Goal: Transaction & Acquisition: Book appointment/travel/reservation

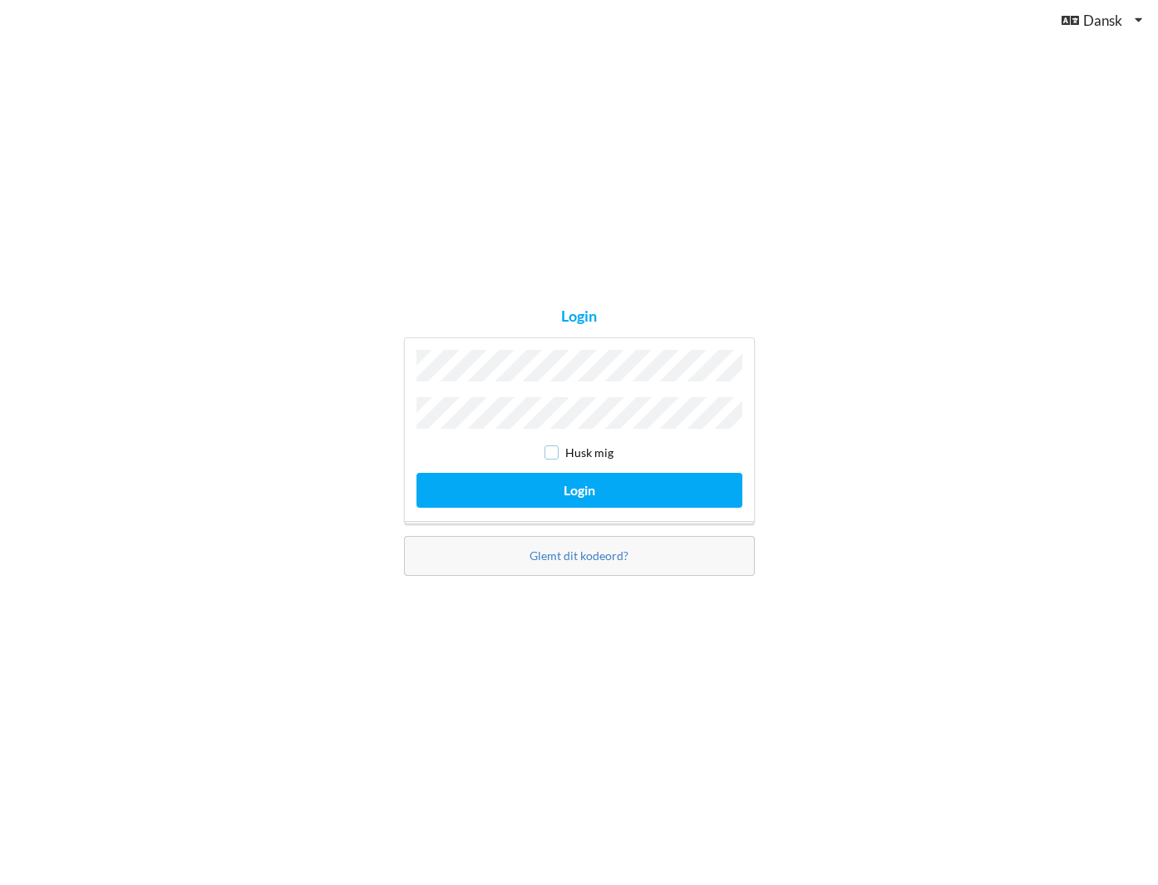
click at [549, 451] on input "checkbox" at bounding box center [551, 453] width 14 height 14
checkbox input "true"
click at [575, 485] on button "Login" at bounding box center [579, 490] width 326 height 34
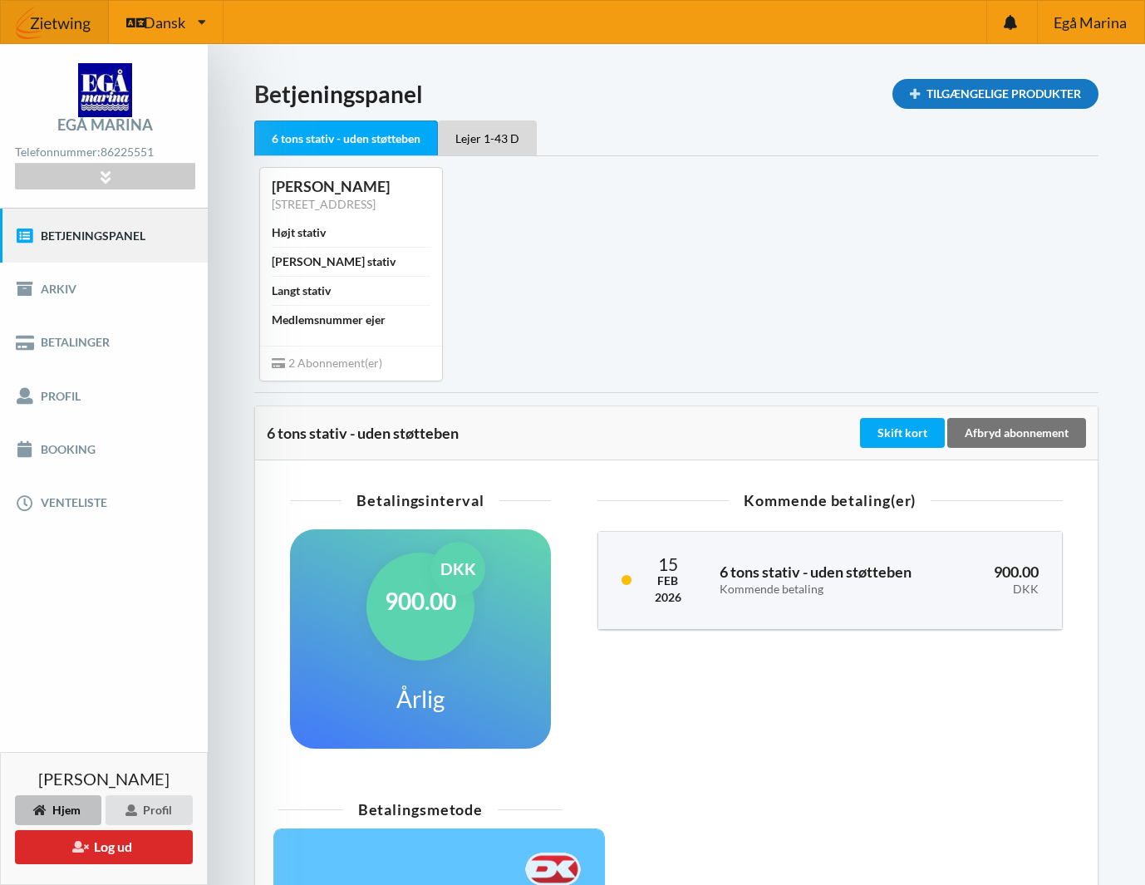
click at [972, 90] on div "Tilgængelige Produkter" at bounding box center [996, 94] width 206 height 30
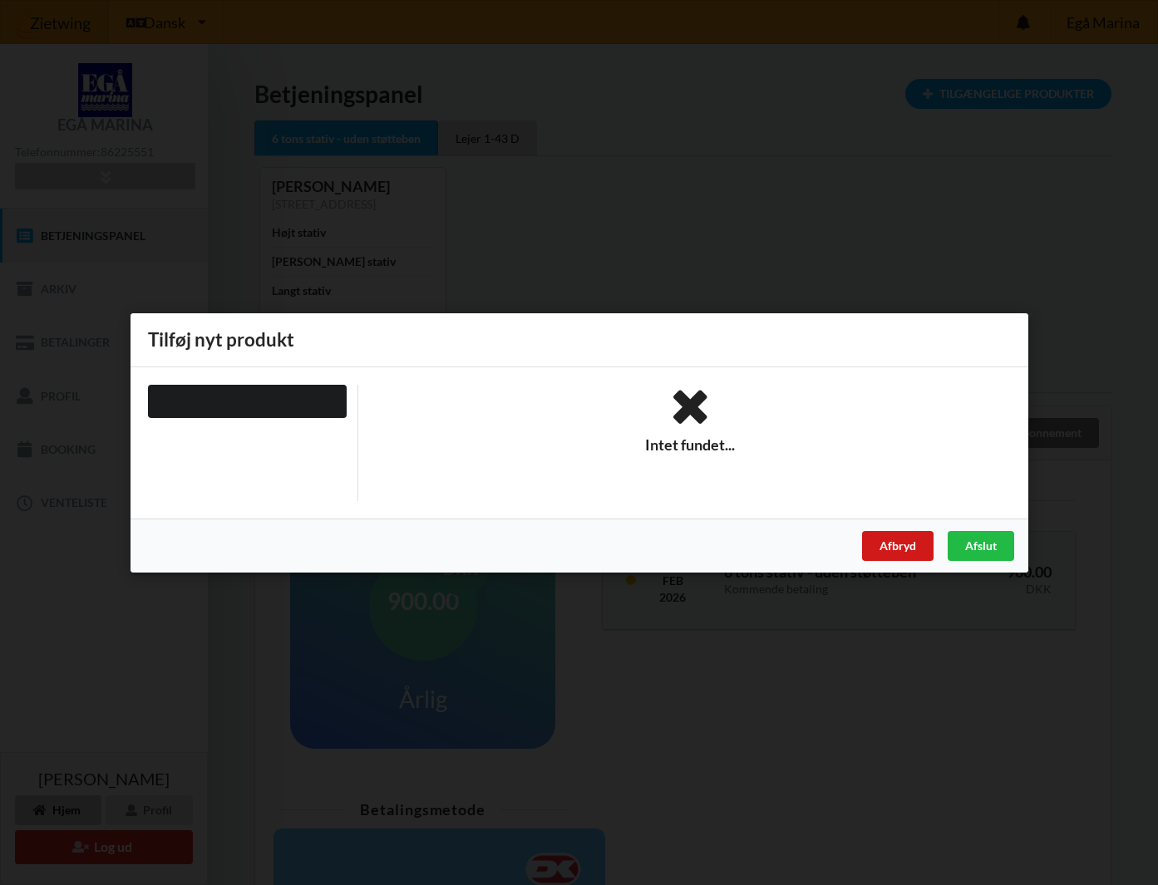
click at [898, 543] on div "Afbryd" at bounding box center [896, 545] width 71 height 30
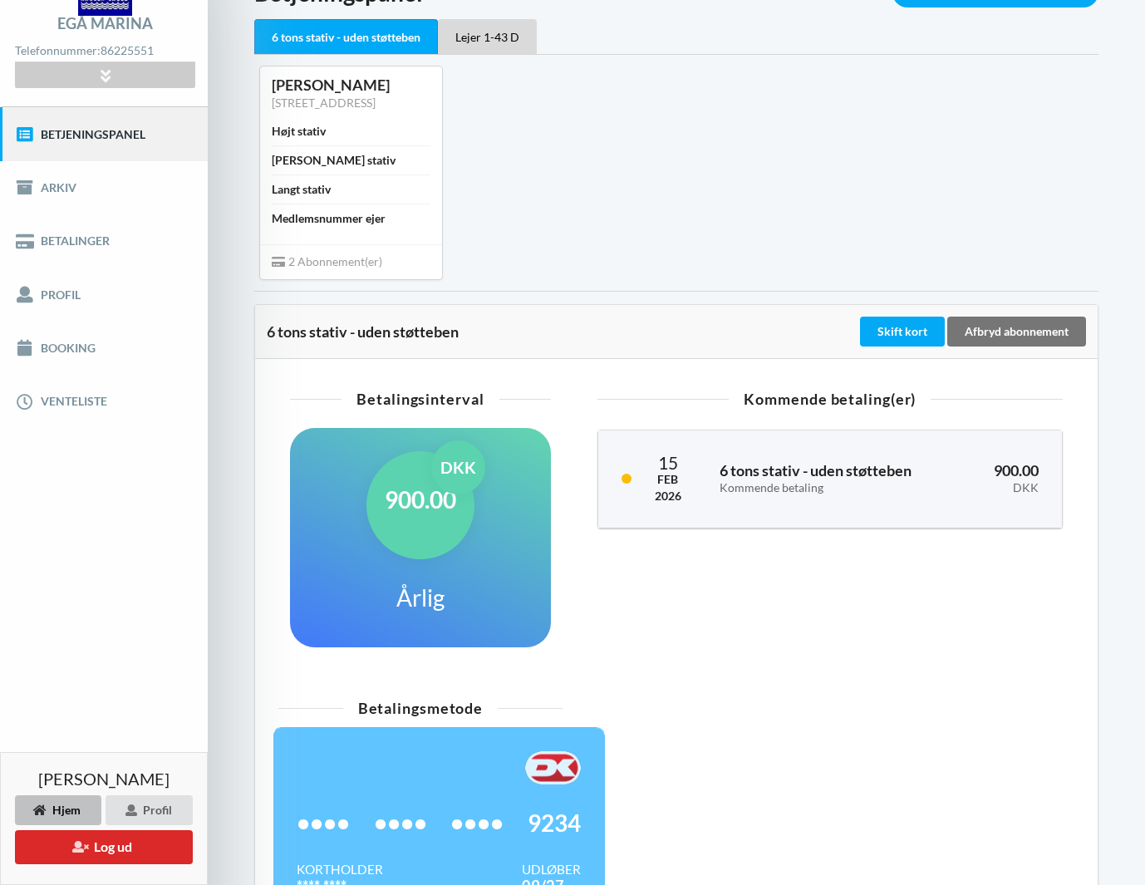
scroll to position [254, 0]
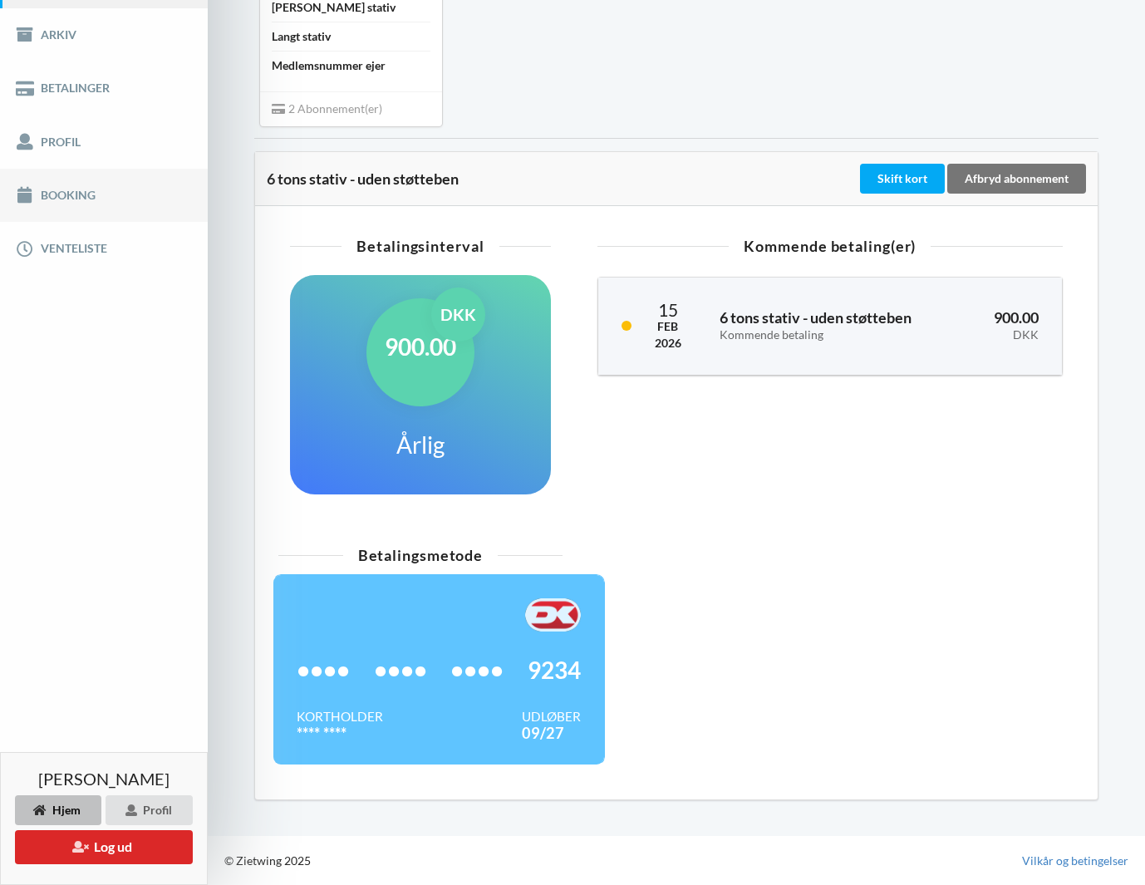
click at [71, 196] on link "Booking" at bounding box center [104, 195] width 208 height 53
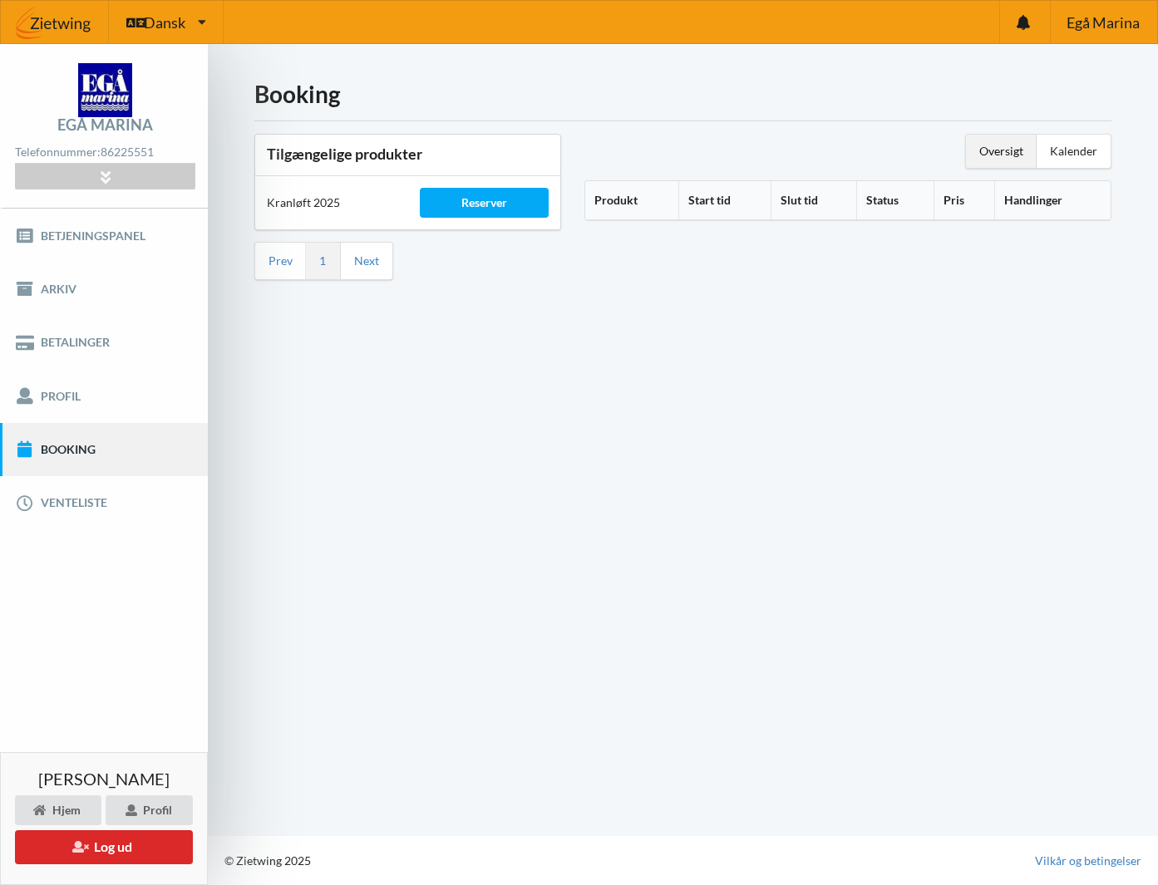
click at [1002, 151] on div "Oversigt" at bounding box center [1001, 151] width 71 height 33
click at [1072, 147] on div "Kalender" at bounding box center [1073, 151] width 74 height 33
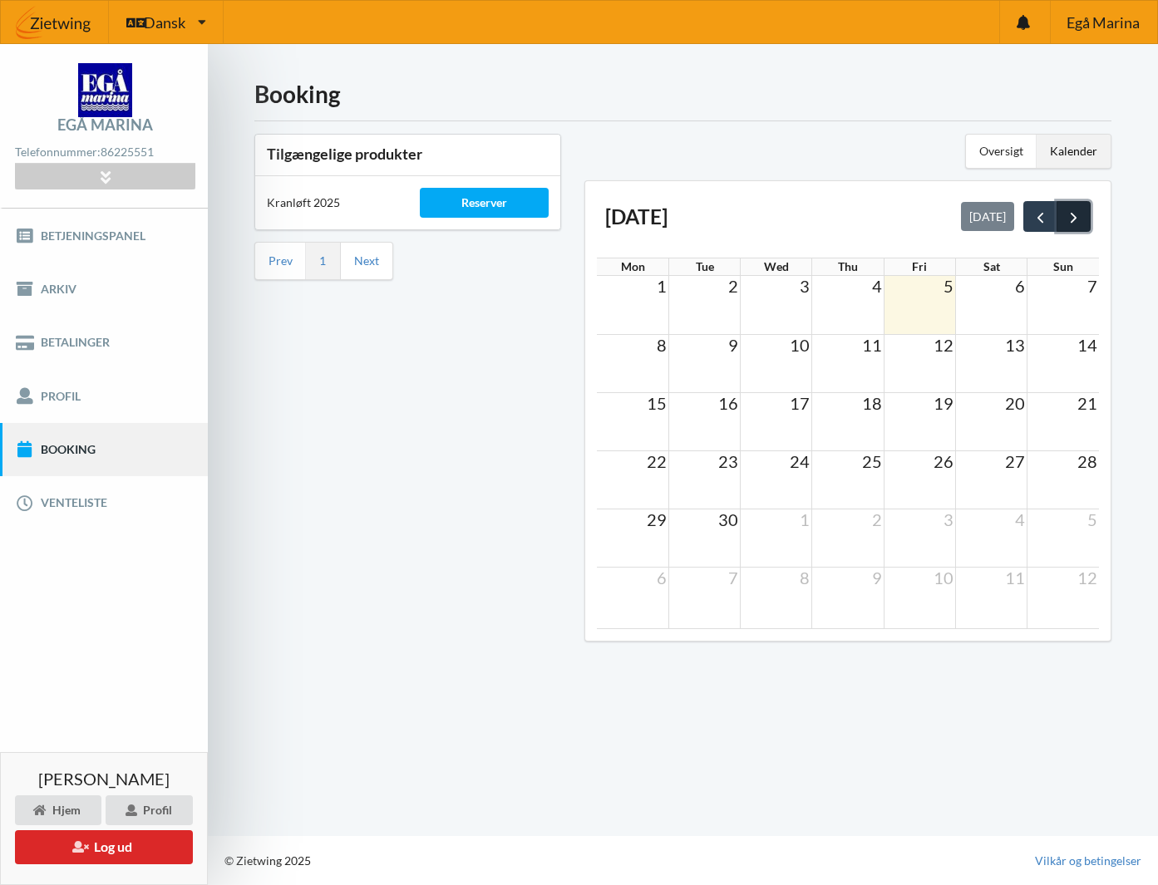
click at [1071, 217] on span "next" at bounding box center [1073, 217] width 17 height 17
click at [1034, 217] on span "prev" at bounding box center [1040, 217] width 17 height 17
click at [449, 407] on div "Tilgængelige produkter Kranløft 2025 Reserver Prev 1 Next" at bounding box center [408, 393] width 330 height 542
click at [76, 451] on link "Booking" at bounding box center [104, 449] width 208 height 53
click at [485, 199] on div "Reserver" at bounding box center [485, 203] width 130 height 30
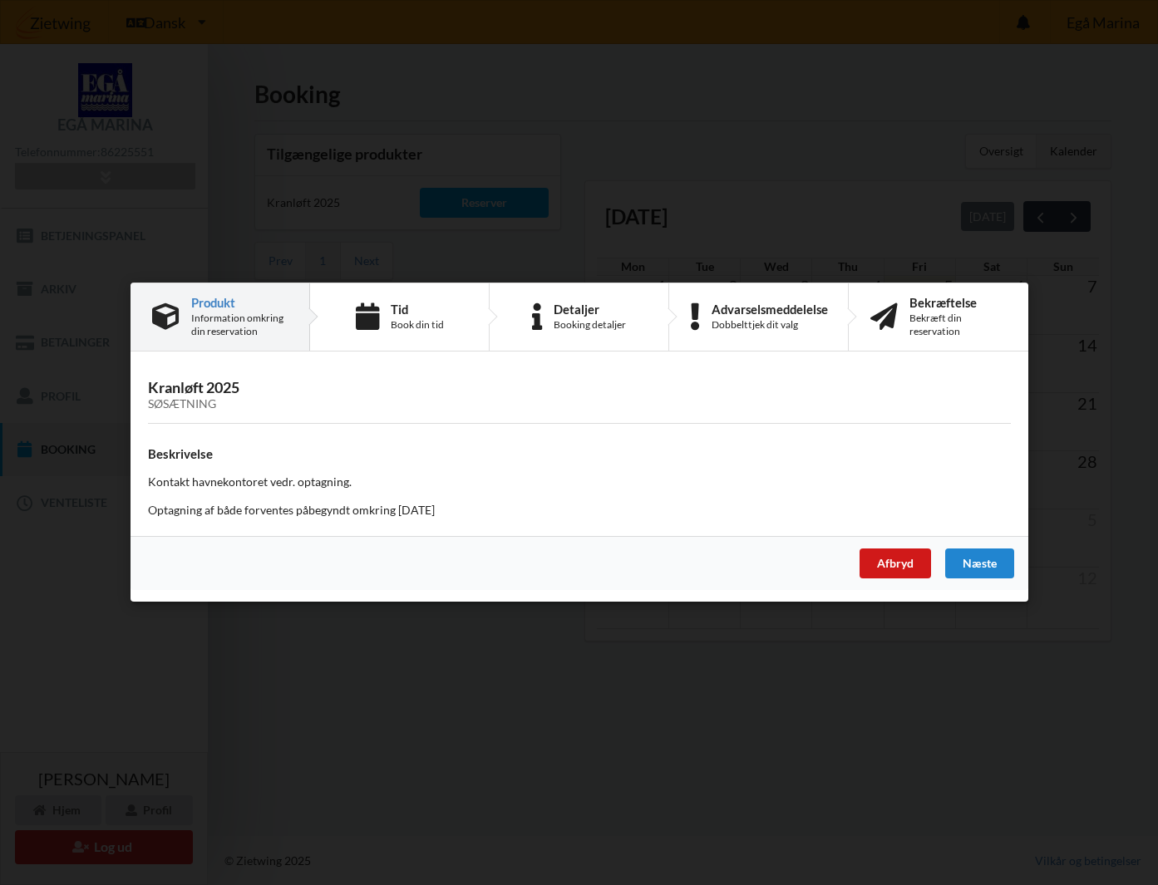
click at [900, 564] on div "Afbryd" at bounding box center [894, 564] width 71 height 30
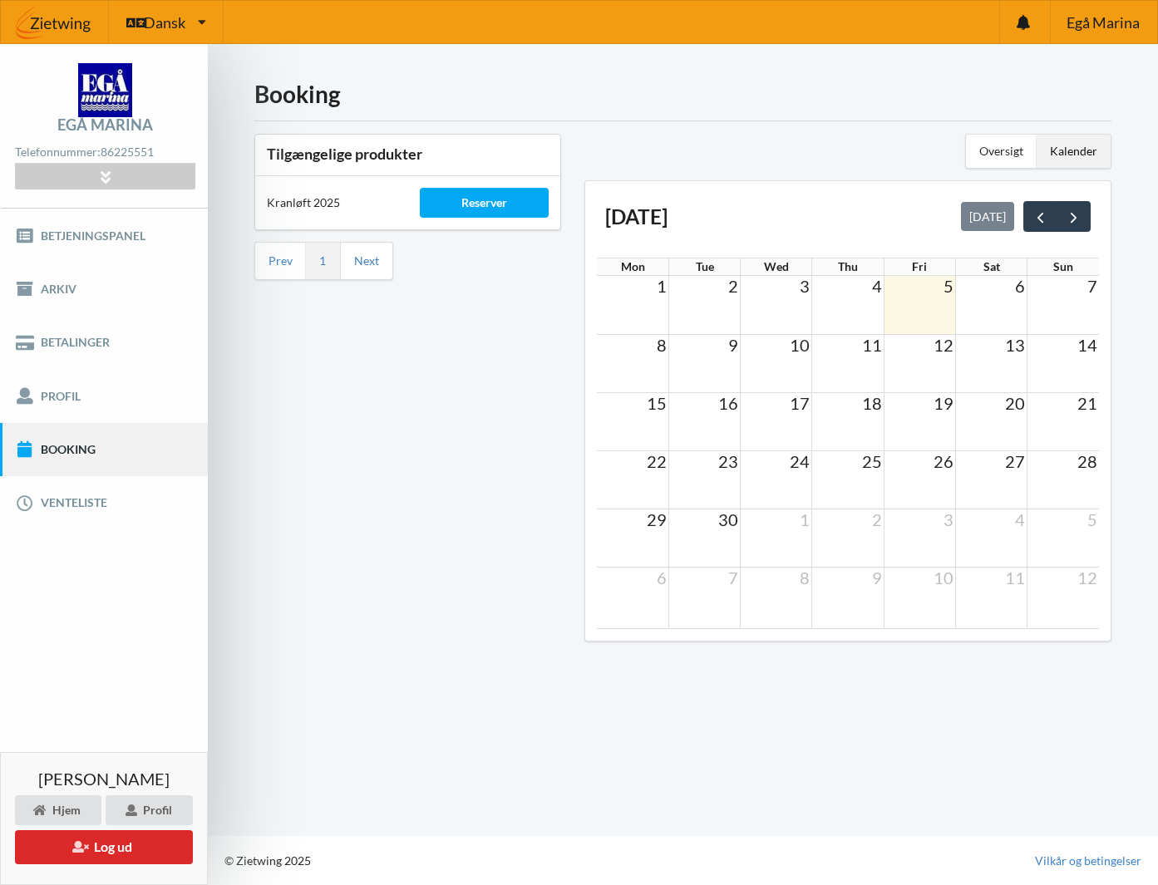
click at [301, 204] on div "Kranløft 2025" at bounding box center [331, 203] width 153 height 40
click at [293, 203] on div "Kranløft 2025" at bounding box center [331, 203] width 153 height 40
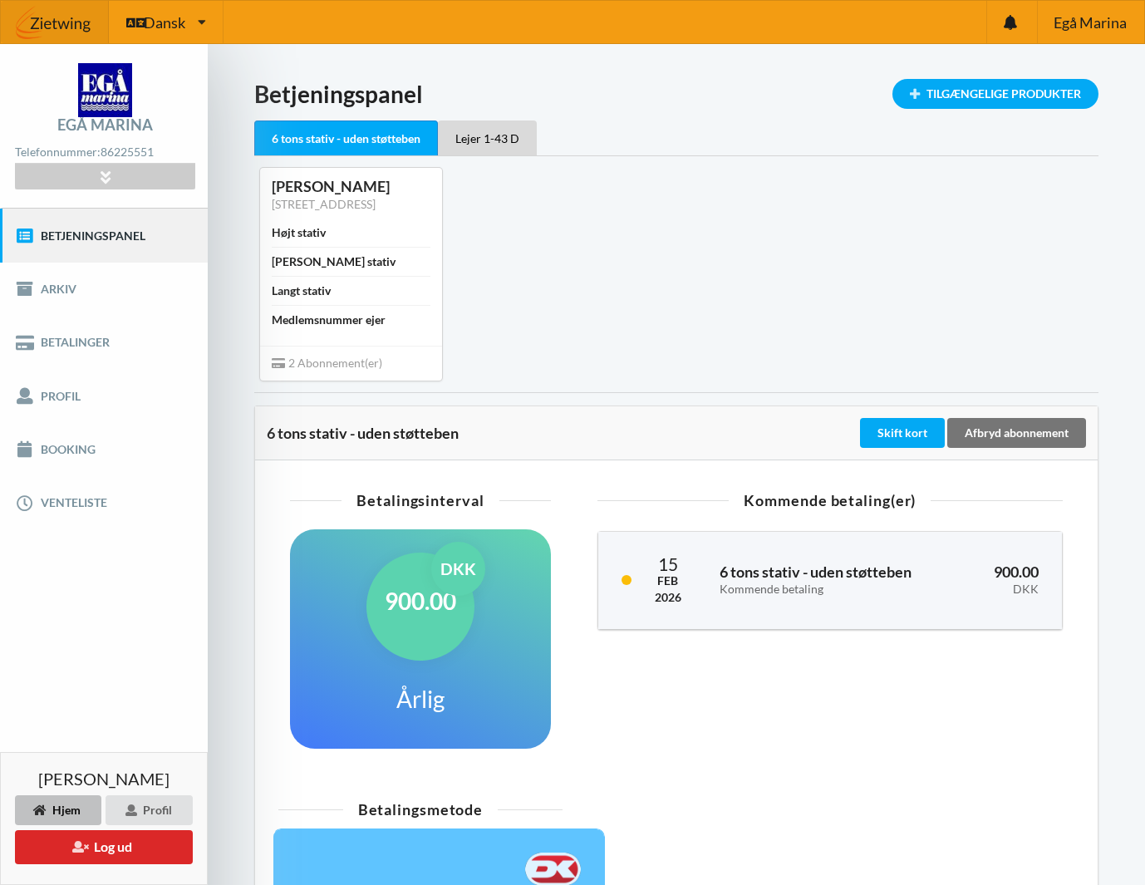
click at [93, 234] on link "Betjeningspanel" at bounding box center [104, 235] width 208 height 53
click at [71, 445] on link "Booking" at bounding box center [104, 449] width 208 height 53
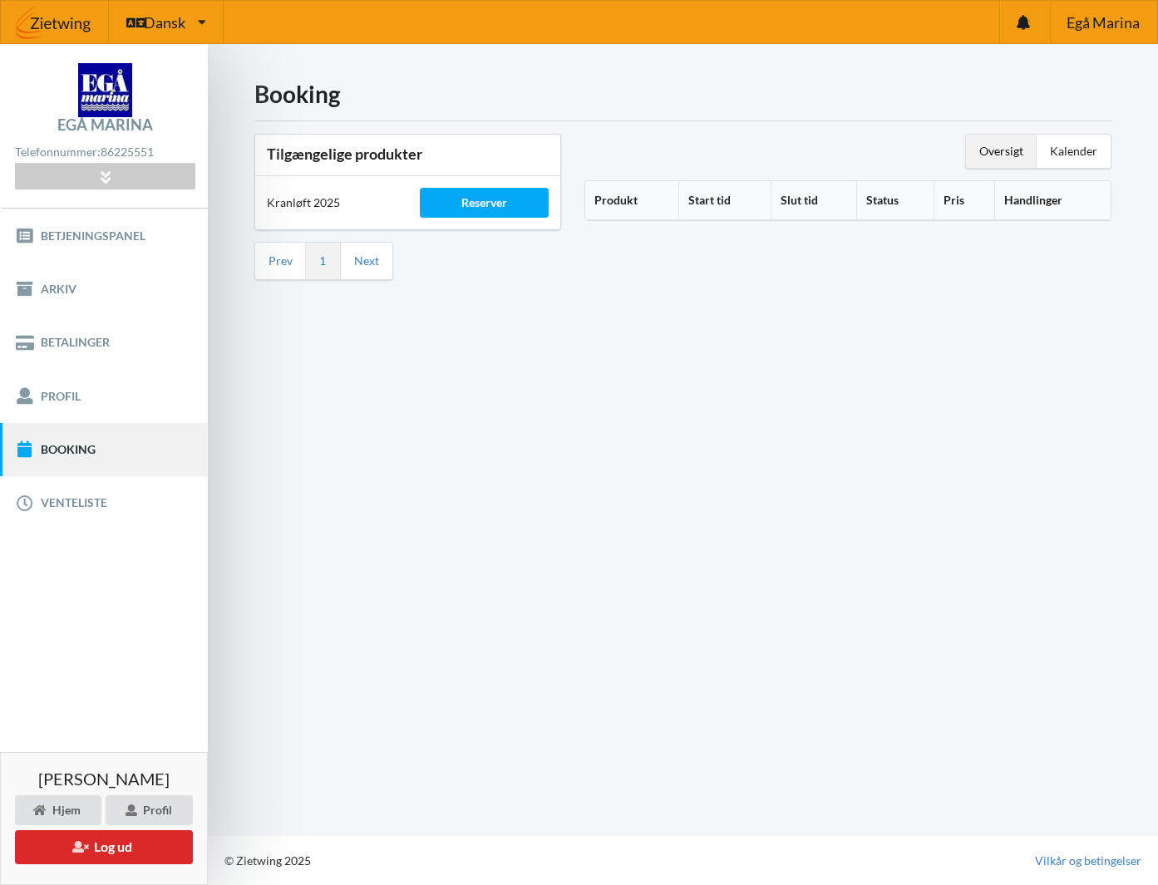
click at [625, 195] on th "Produkt" at bounding box center [631, 200] width 93 height 39
click at [644, 199] on icon at bounding box center [645, 198] width 14 height 12
click at [1036, 197] on th "Handlinger" at bounding box center [1054, 200] width 111 height 39
click at [617, 198] on th "Produkt" at bounding box center [641, 200] width 112 height 39
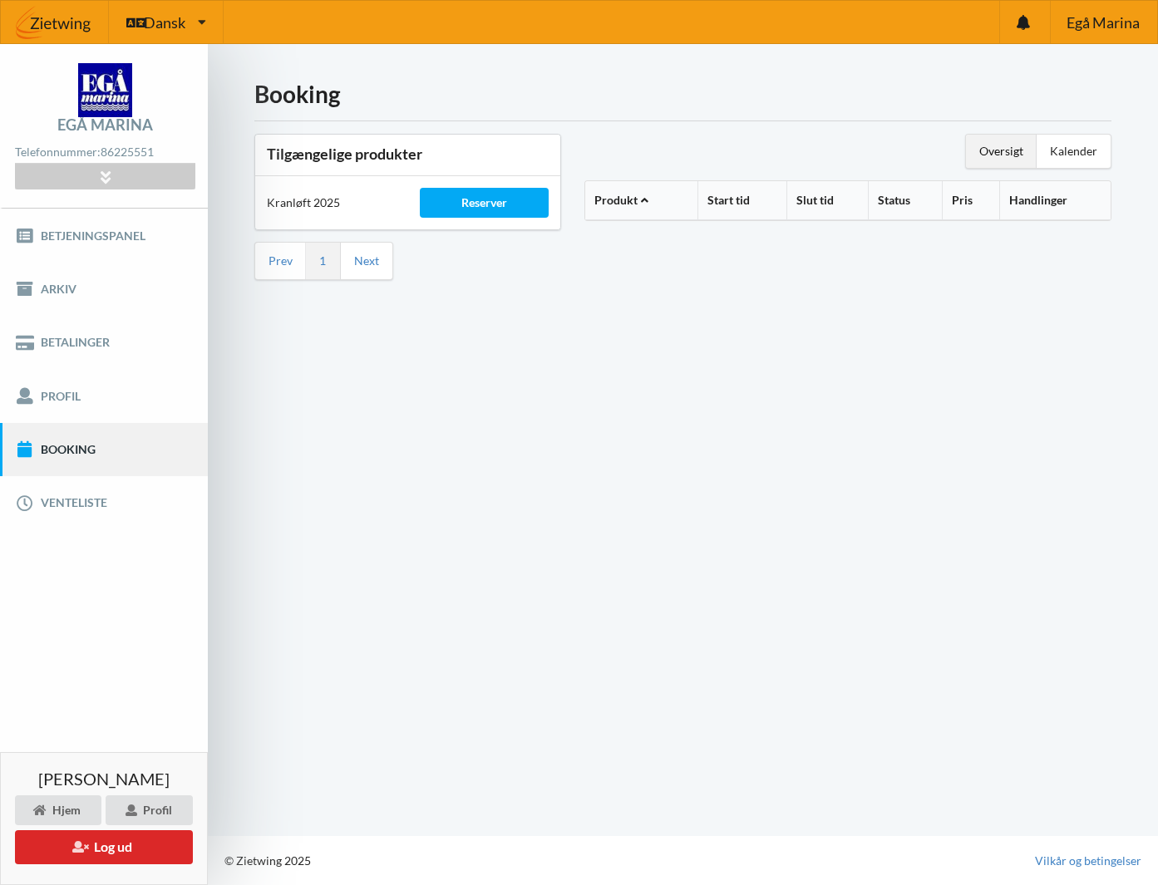
click at [625, 197] on th "Produkt" at bounding box center [641, 200] width 112 height 39
click at [372, 260] on link "Next" at bounding box center [366, 261] width 25 height 15
click at [484, 199] on div "Reserver" at bounding box center [485, 203] width 130 height 30
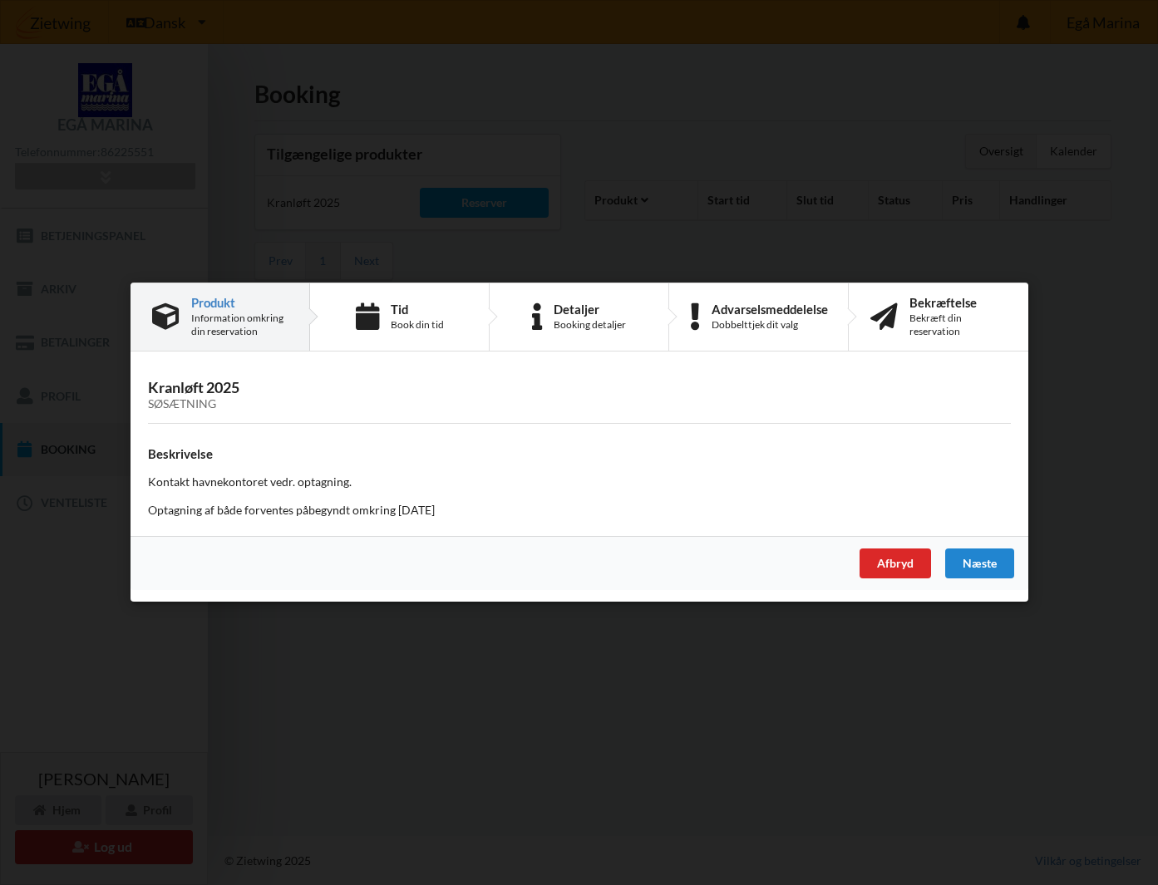
drag, startPoint x: 297, startPoint y: 480, endPoint x: 319, endPoint y: 480, distance: 22.4
click at [298, 480] on p "Kontakt havnekontoret vedr. optagning." at bounding box center [579, 483] width 863 height 17
click at [362, 481] on p "Kontakt havnekontoret vedr. optagning." at bounding box center [579, 483] width 863 height 17
click at [234, 318] on div "Information omkring din reservation" at bounding box center [239, 325] width 96 height 27
click at [377, 318] on icon at bounding box center [366, 316] width 23 height 27
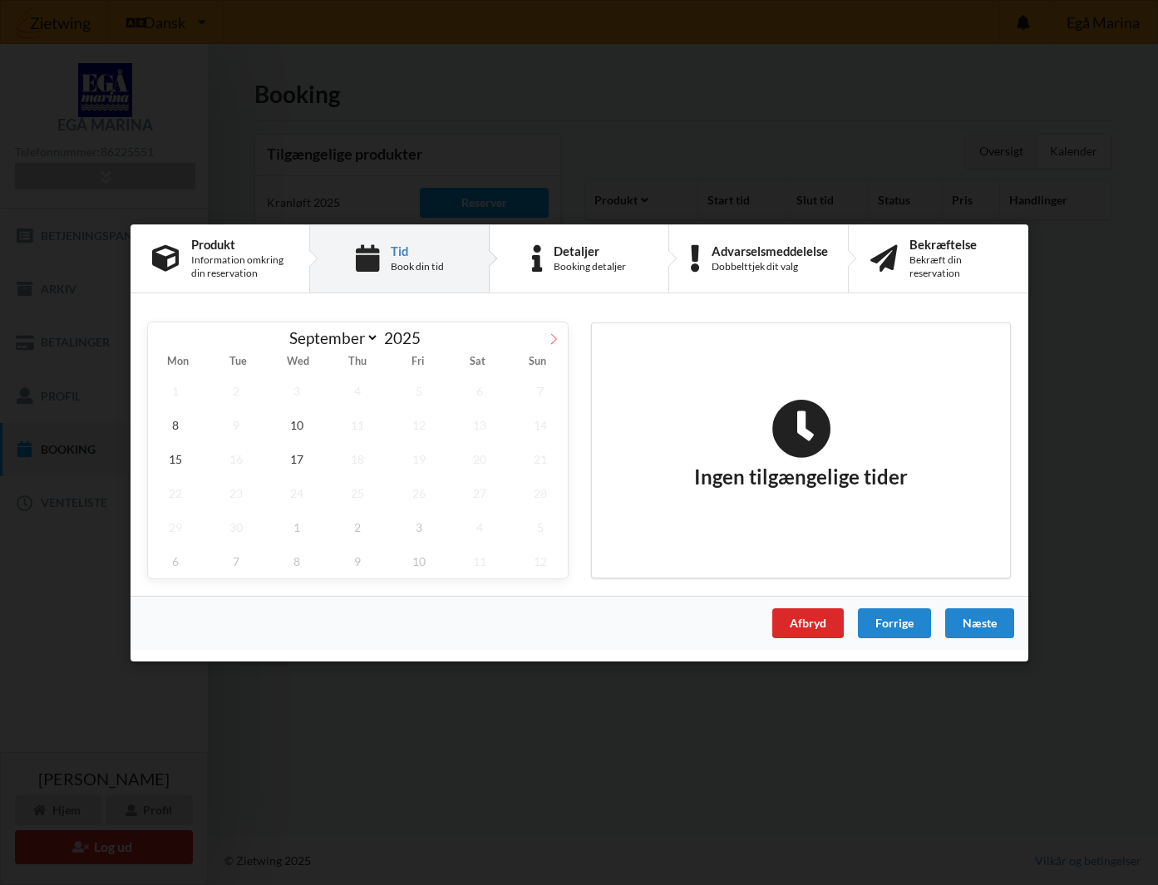
click at [555, 337] on icon at bounding box center [554, 338] width 12 height 12
click at [417, 424] on span "10" at bounding box center [418, 424] width 55 height 34
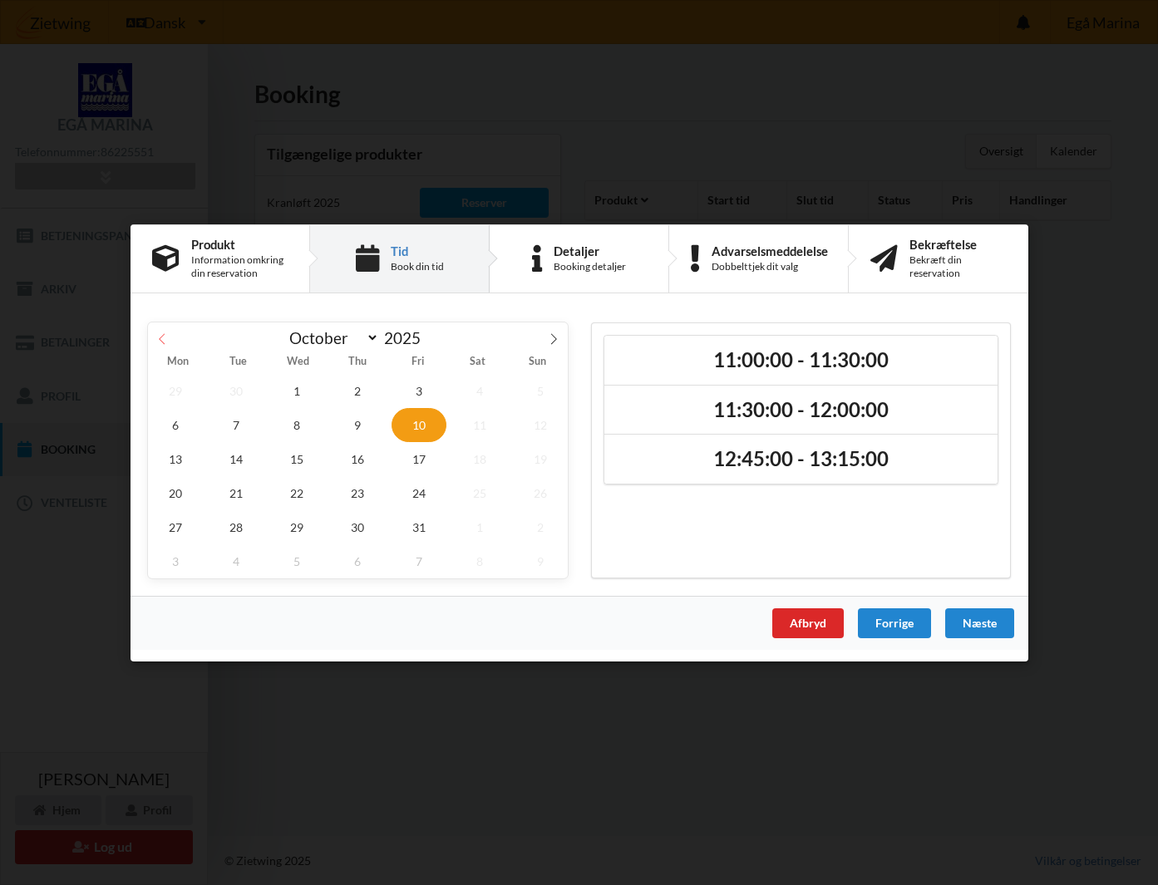
click at [159, 336] on icon at bounding box center [162, 338] width 12 height 12
click at [555, 338] on icon at bounding box center [554, 338] width 12 height 12
select select "9"
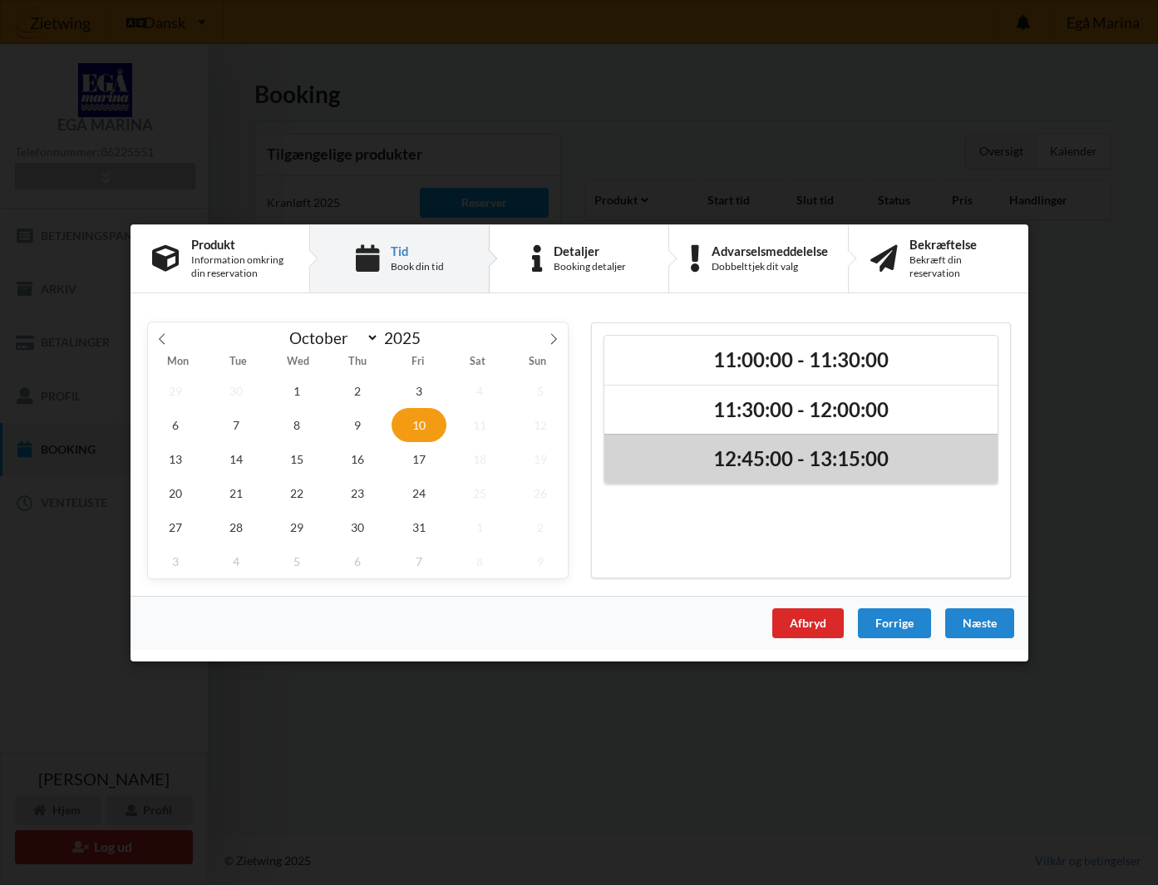
click at [716, 453] on h2 "12:45:00 - 13:15:00" at bounding box center [801, 459] width 370 height 26
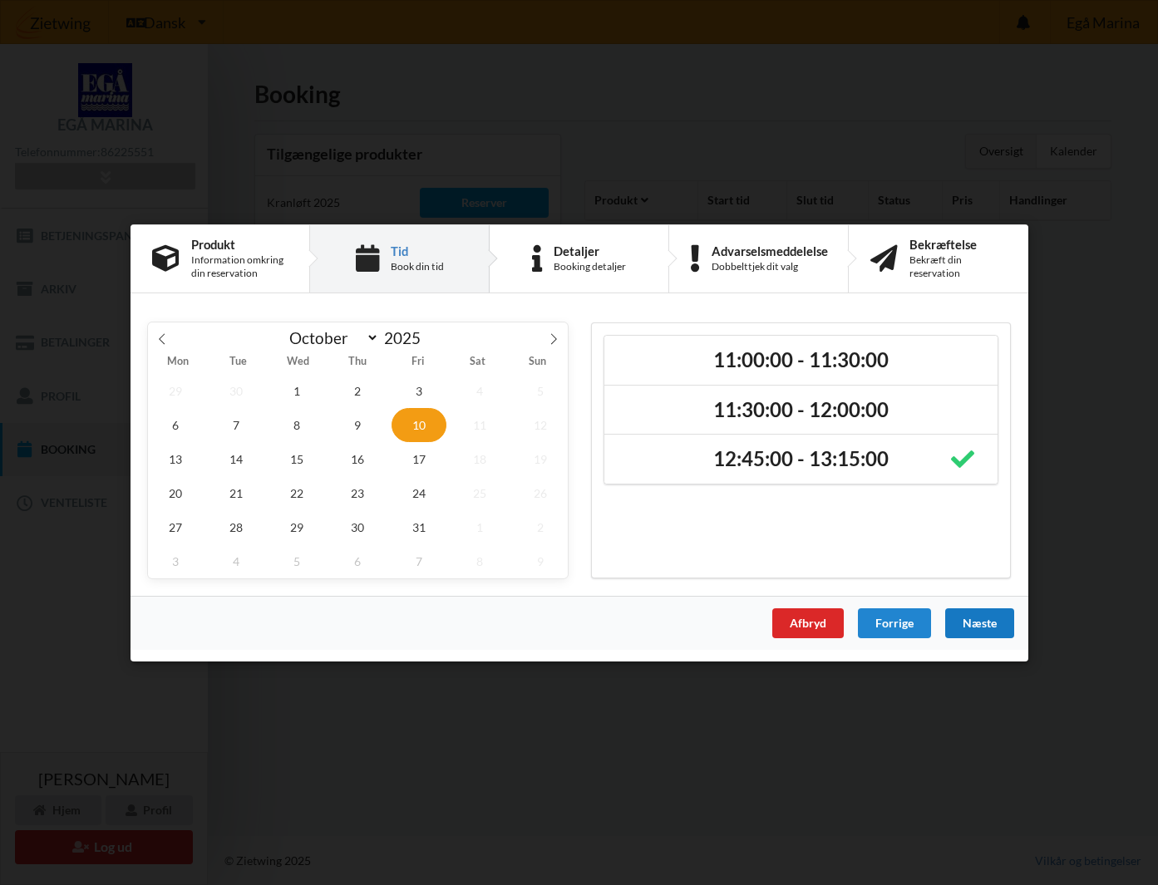
click at [980, 623] on div "Næste" at bounding box center [978, 623] width 69 height 30
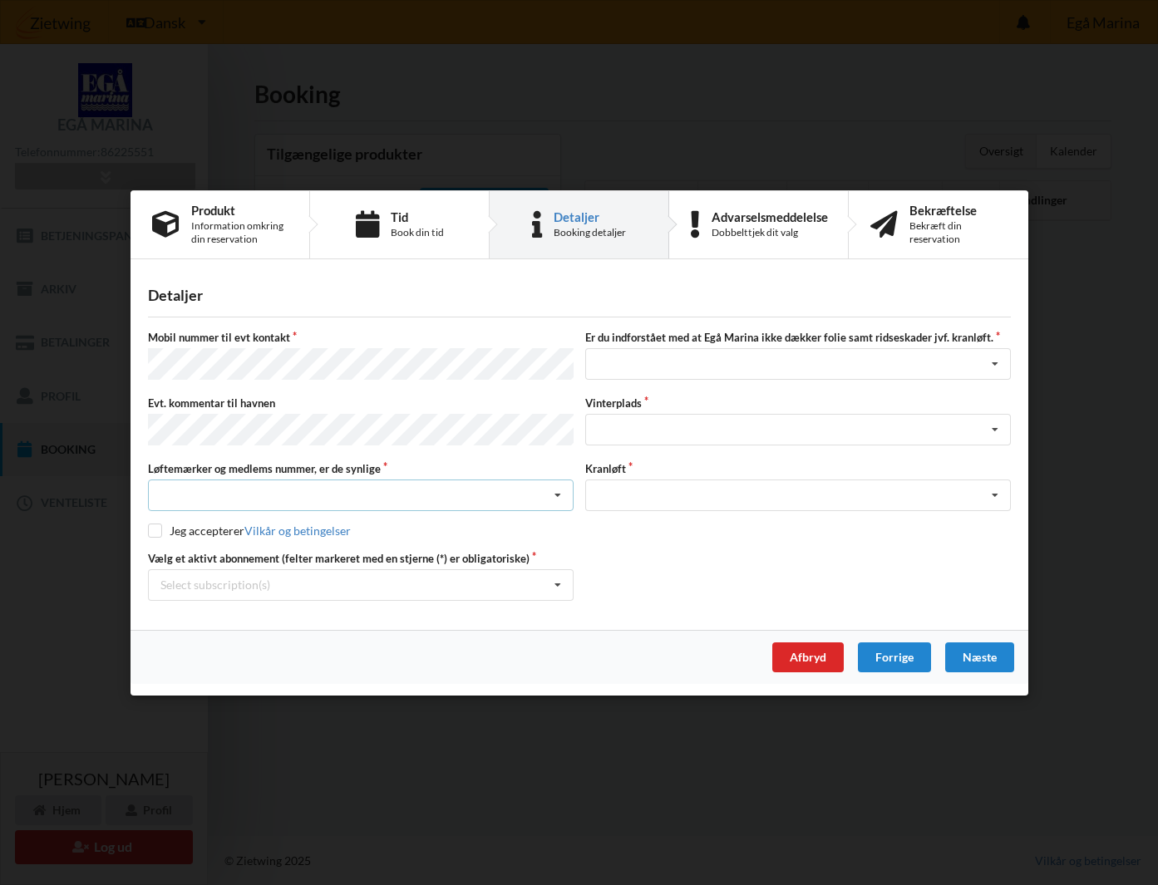
click at [560, 491] on icon at bounding box center [557, 495] width 25 height 31
click at [268, 552] on div "Ja, mine mærker er synlige og intakte" at bounding box center [361, 556] width 424 height 31
click at [151, 524] on input "checkbox" at bounding box center [155, 531] width 14 height 14
checkbox input "true"
click at [557, 579] on icon at bounding box center [557, 584] width 25 height 31
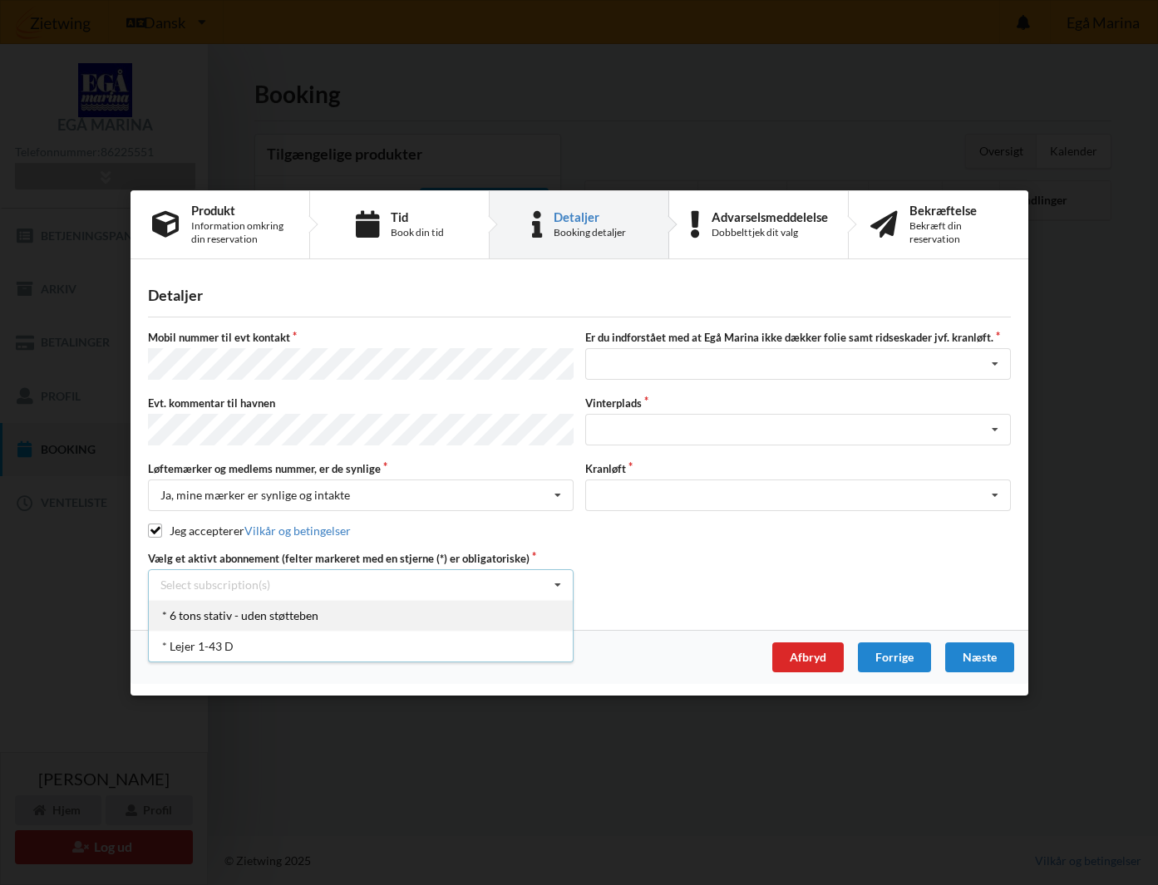
click at [288, 613] on div "* 6 tons stativ - uden støtteben" at bounding box center [361, 614] width 424 height 31
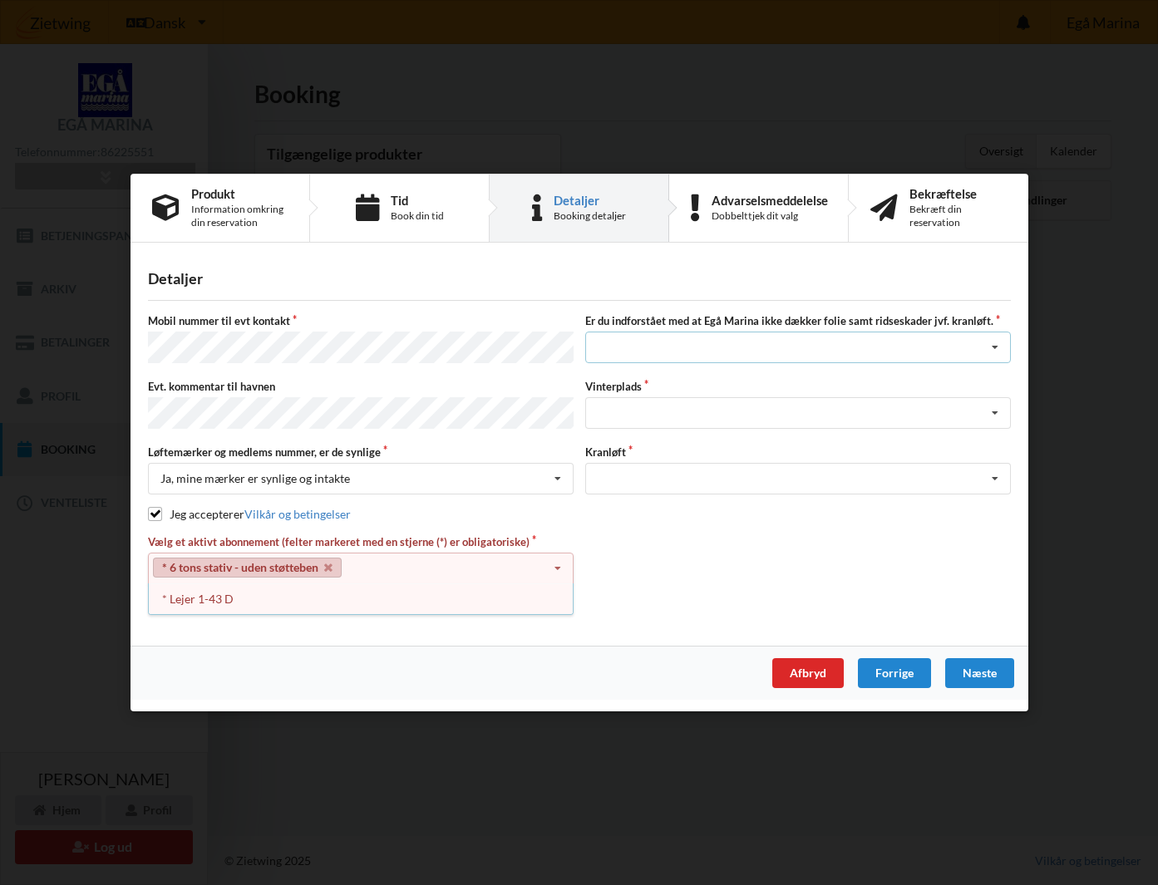
click at [996, 351] on icon at bounding box center [994, 347] width 25 height 31
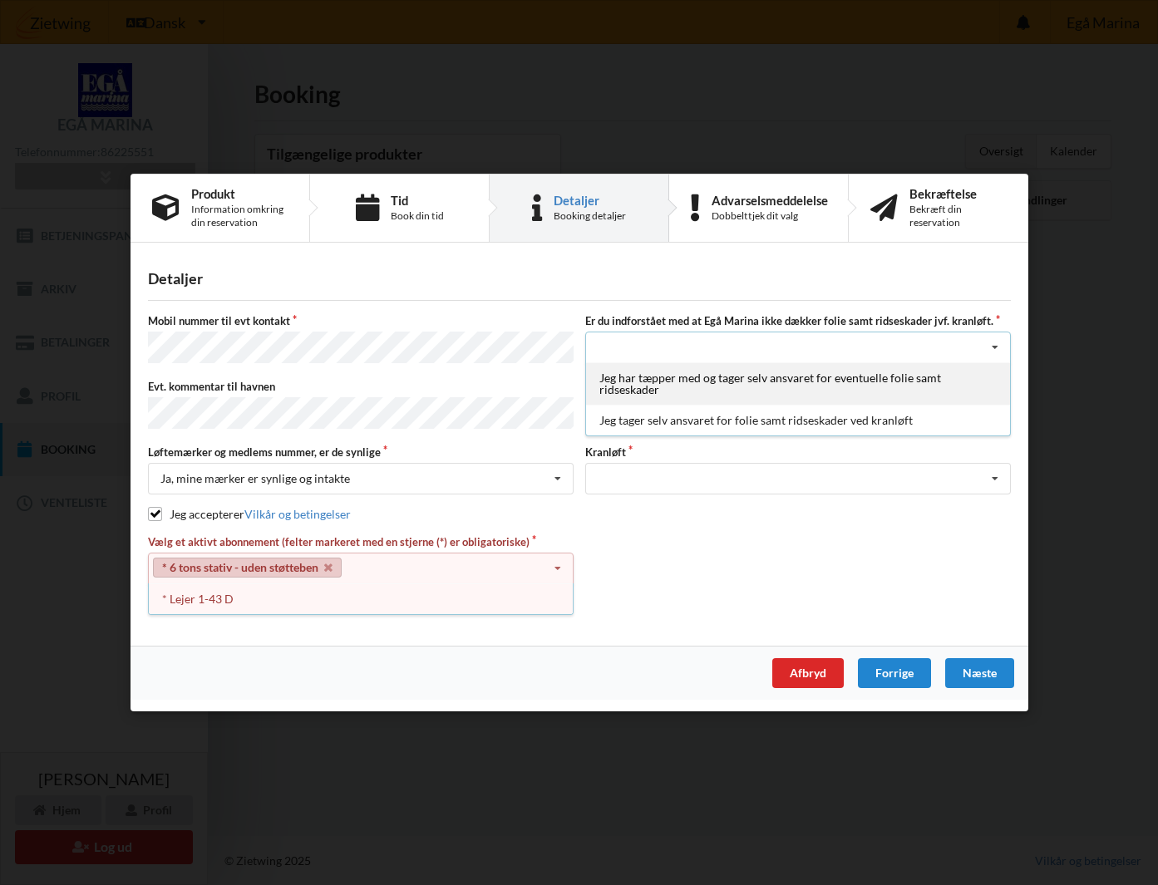
click at [679, 384] on div "Jeg har tæpper med og tager selv ansvaret for eventuelle folie samt ridseskader" at bounding box center [798, 383] width 424 height 42
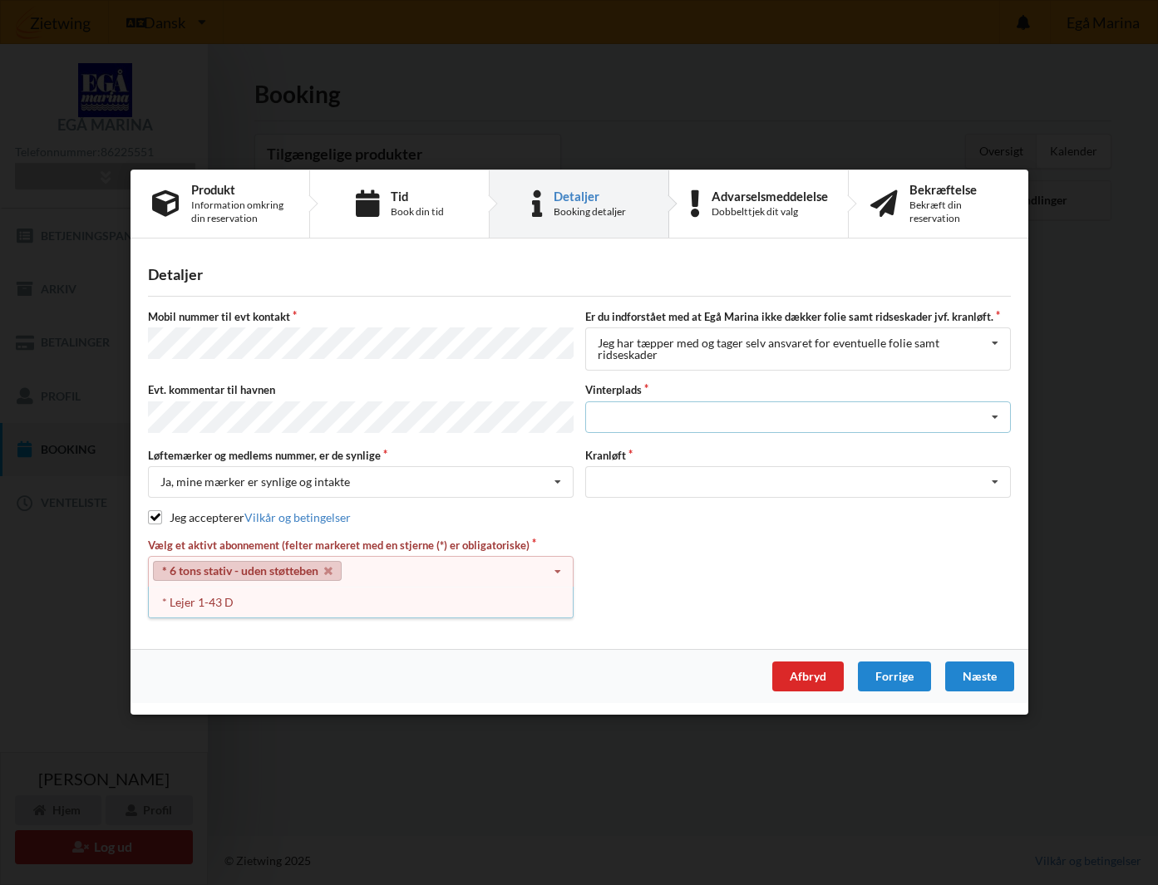
click at [996, 416] on icon at bounding box center [994, 417] width 25 height 31
click at [810, 674] on div "Afbryd" at bounding box center [806, 677] width 71 height 30
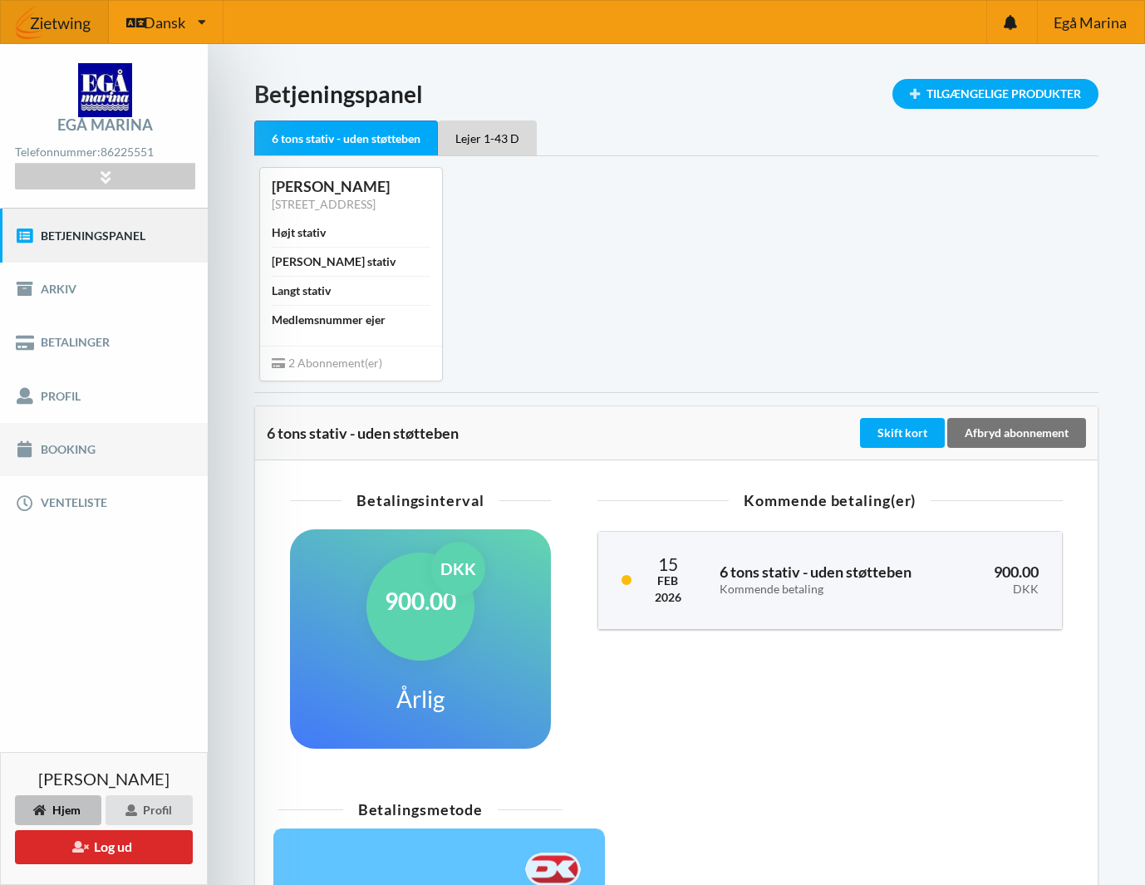
click at [71, 450] on link "Booking" at bounding box center [104, 449] width 208 height 53
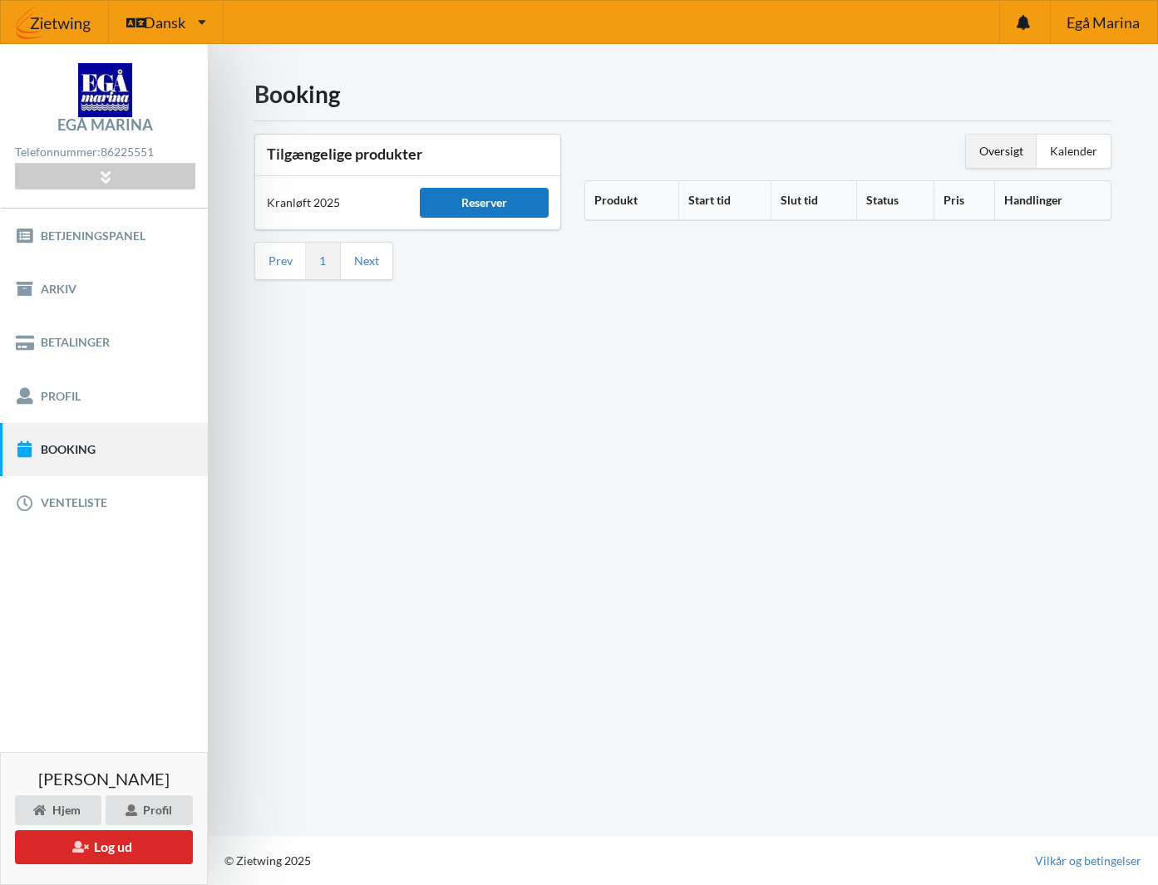
click at [493, 198] on div "Reserver" at bounding box center [485, 203] width 130 height 30
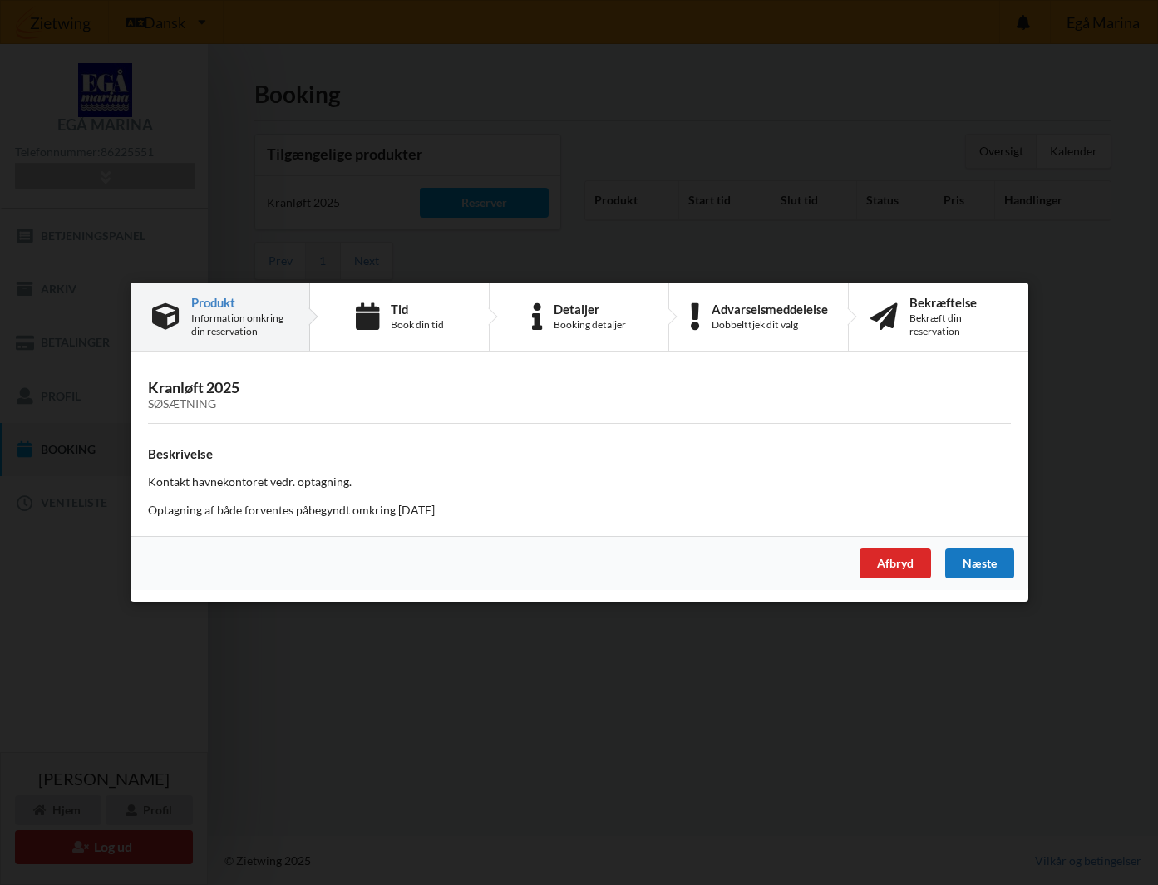
click at [982, 562] on div "Næste" at bounding box center [978, 564] width 69 height 30
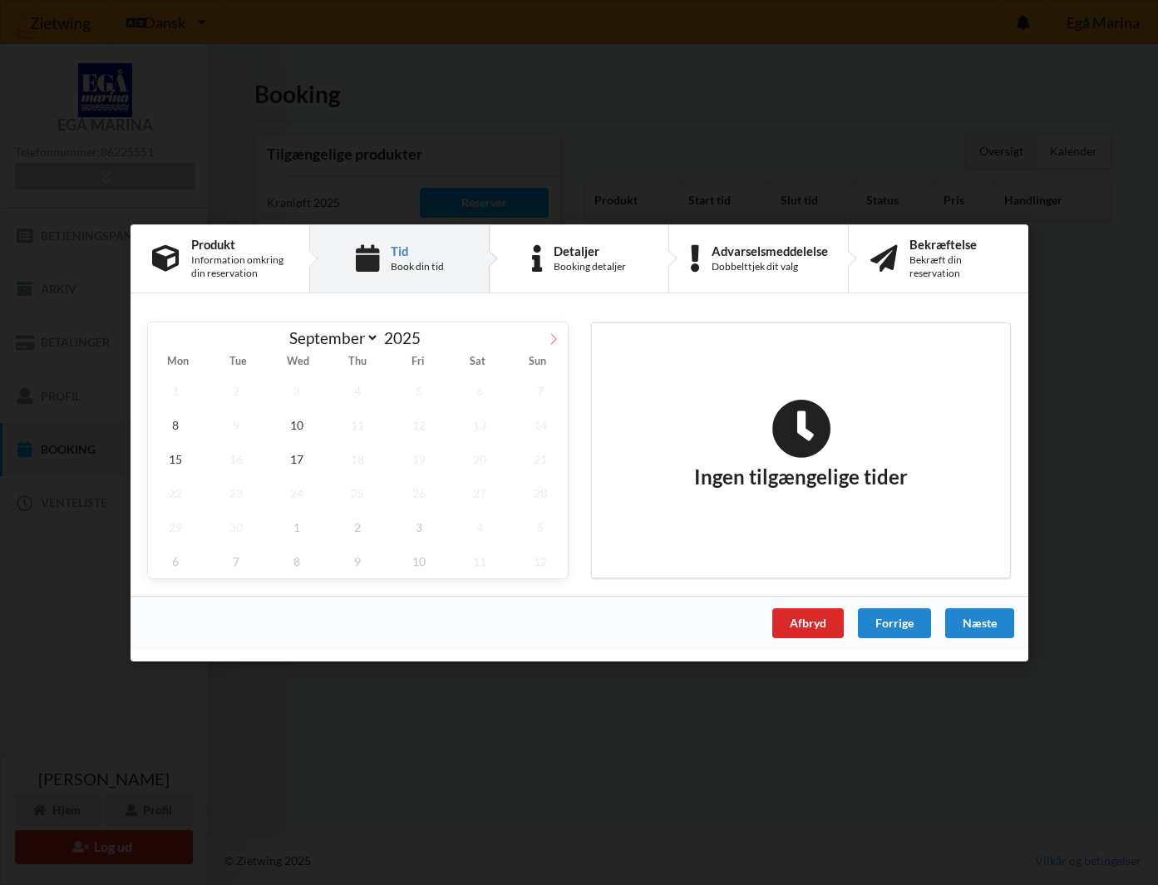
click at [554, 336] on icon at bounding box center [554, 338] width 12 height 12
select select "9"
click at [420, 425] on span "10" at bounding box center [418, 424] width 55 height 34
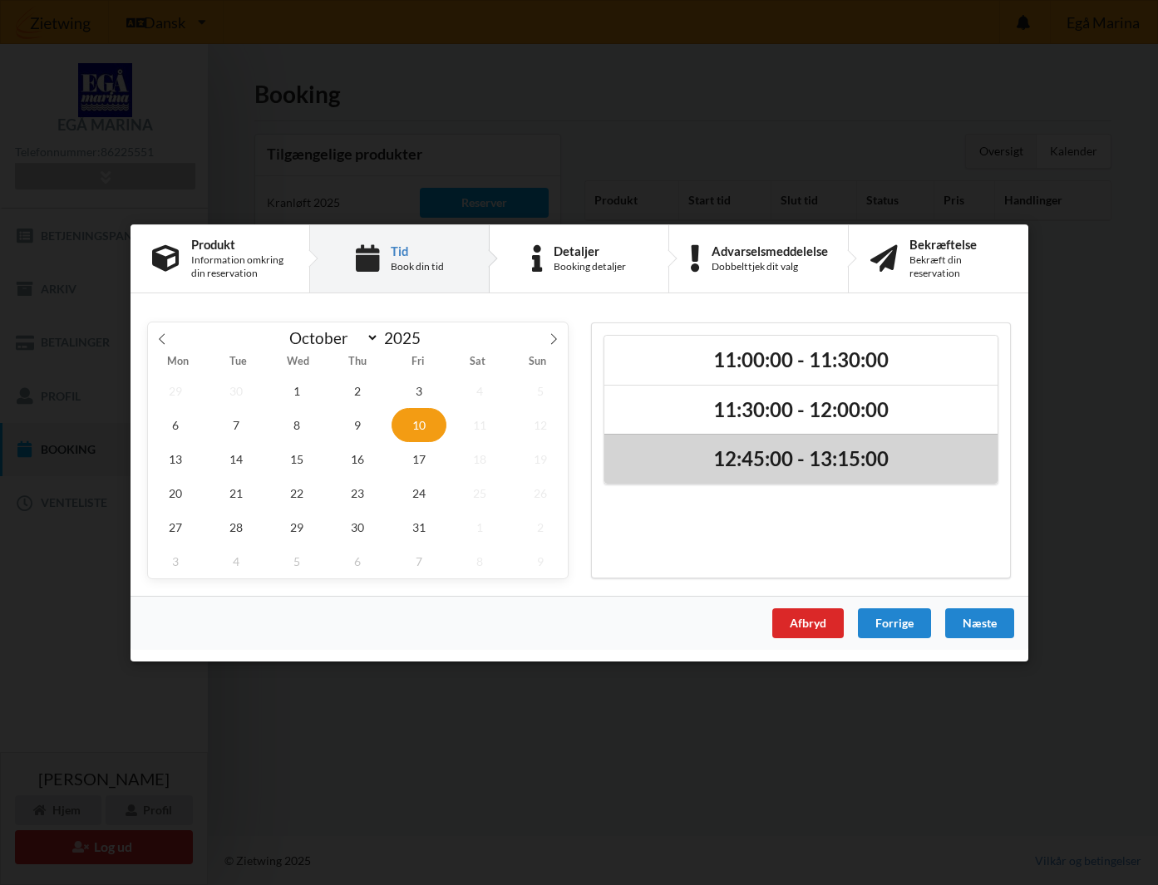
click at [744, 460] on h2 "12:45:00 - 13:15:00" at bounding box center [801, 459] width 370 height 26
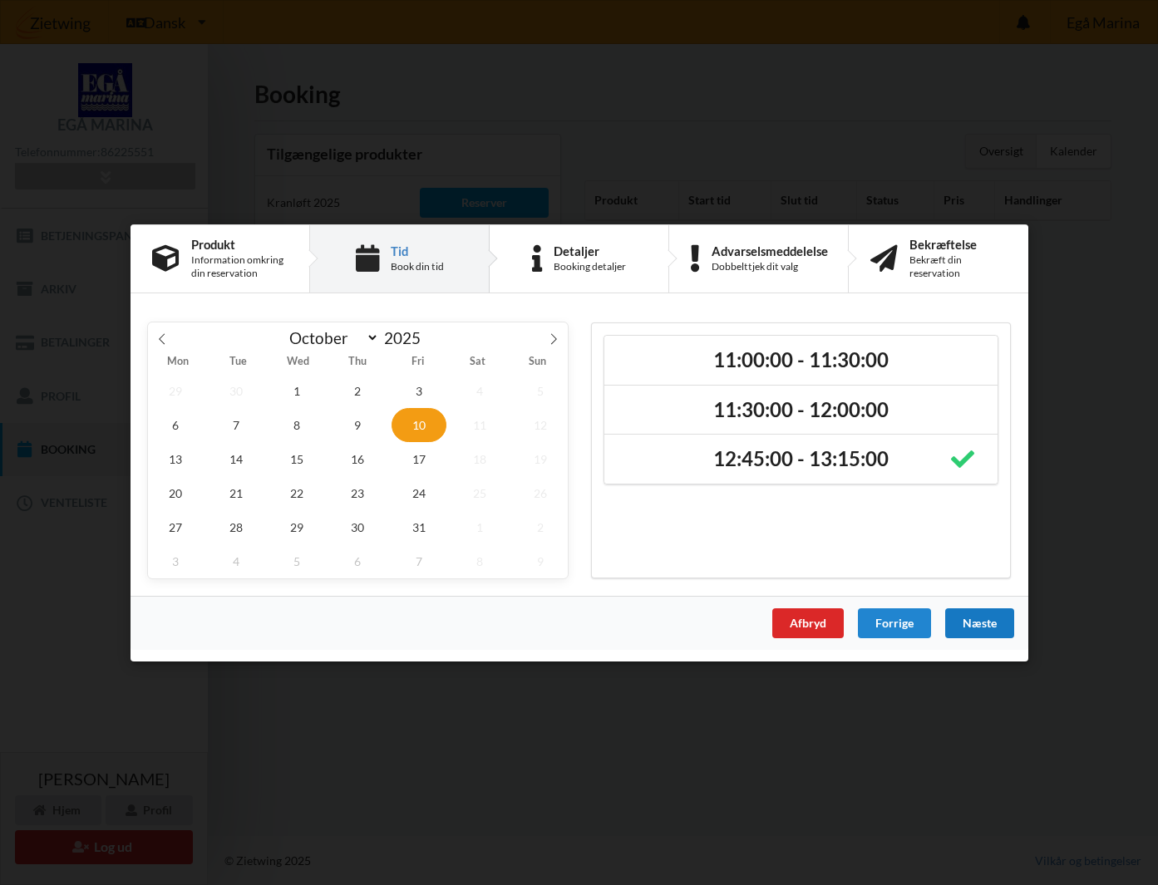
click at [993, 619] on div "Næste" at bounding box center [978, 623] width 69 height 30
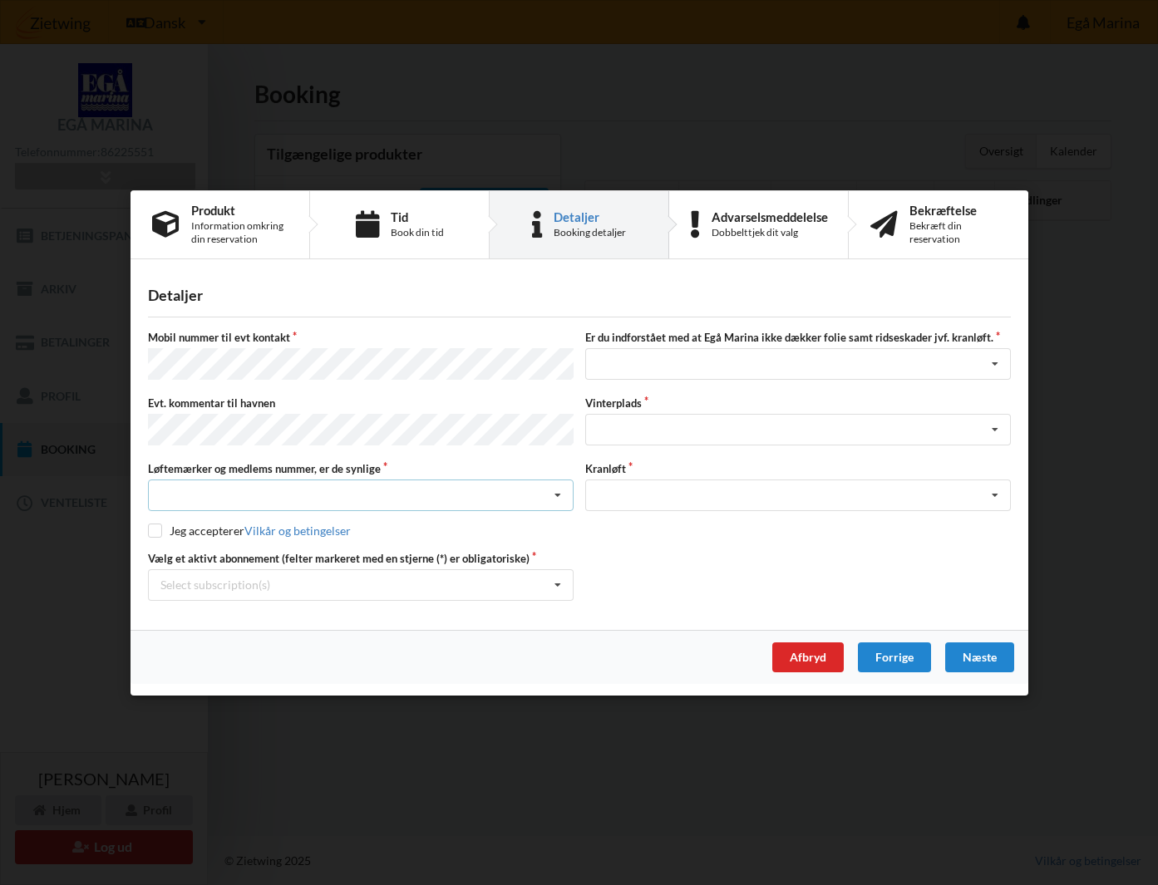
click at [562, 490] on icon at bounding box center [557, 495] width 25 height 31
click at [327, 554] on div "Ja, mine mærker er synlige og intakte" at bounding box center [361, 556] width 424 height 31
click at [152, 529] on input "checkbox" at bounding box center [155, 531] width 14 height 14
checkbox input "true"
click at [559, 581] on icon at bounding box center [557, 584] width 25 height 31
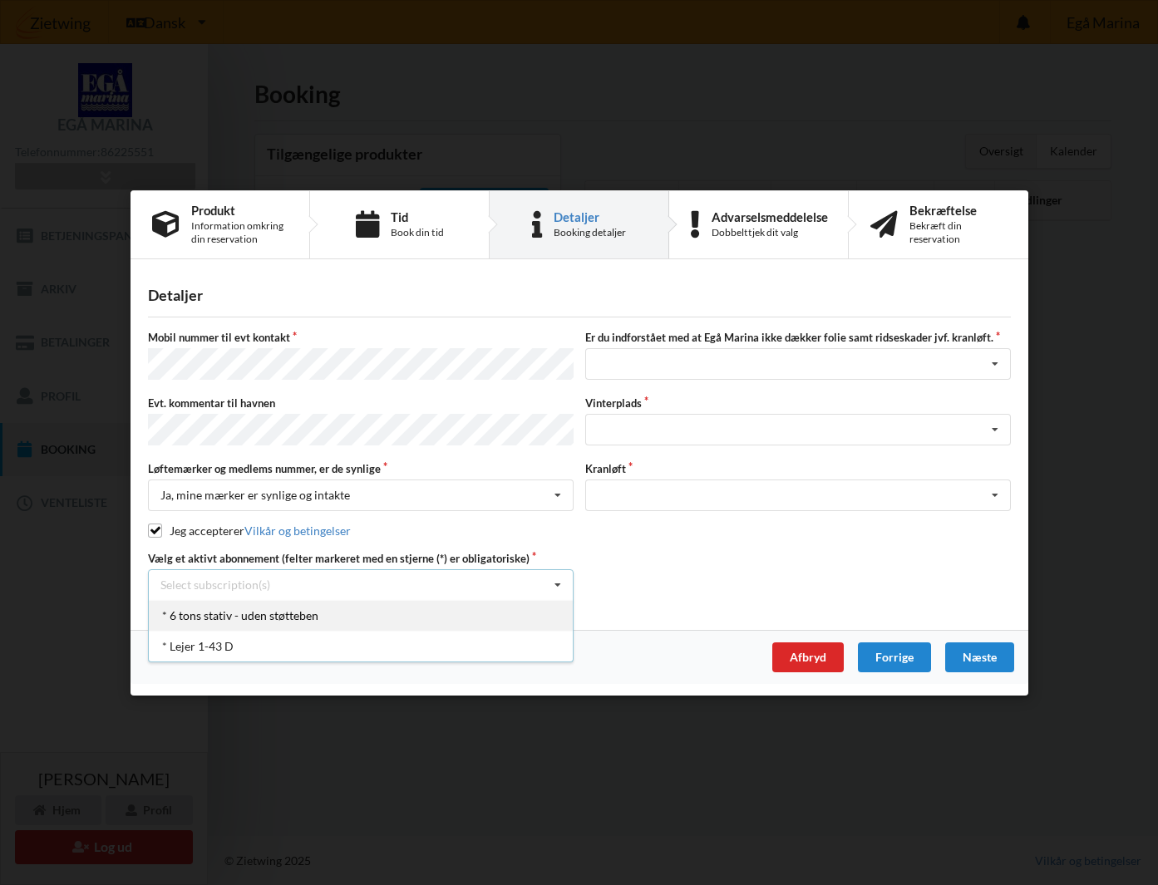
click at [299, 611] on div "* 6 tons stativ - uden støtteben" at bounding box center [361, 614] width 424 height 31
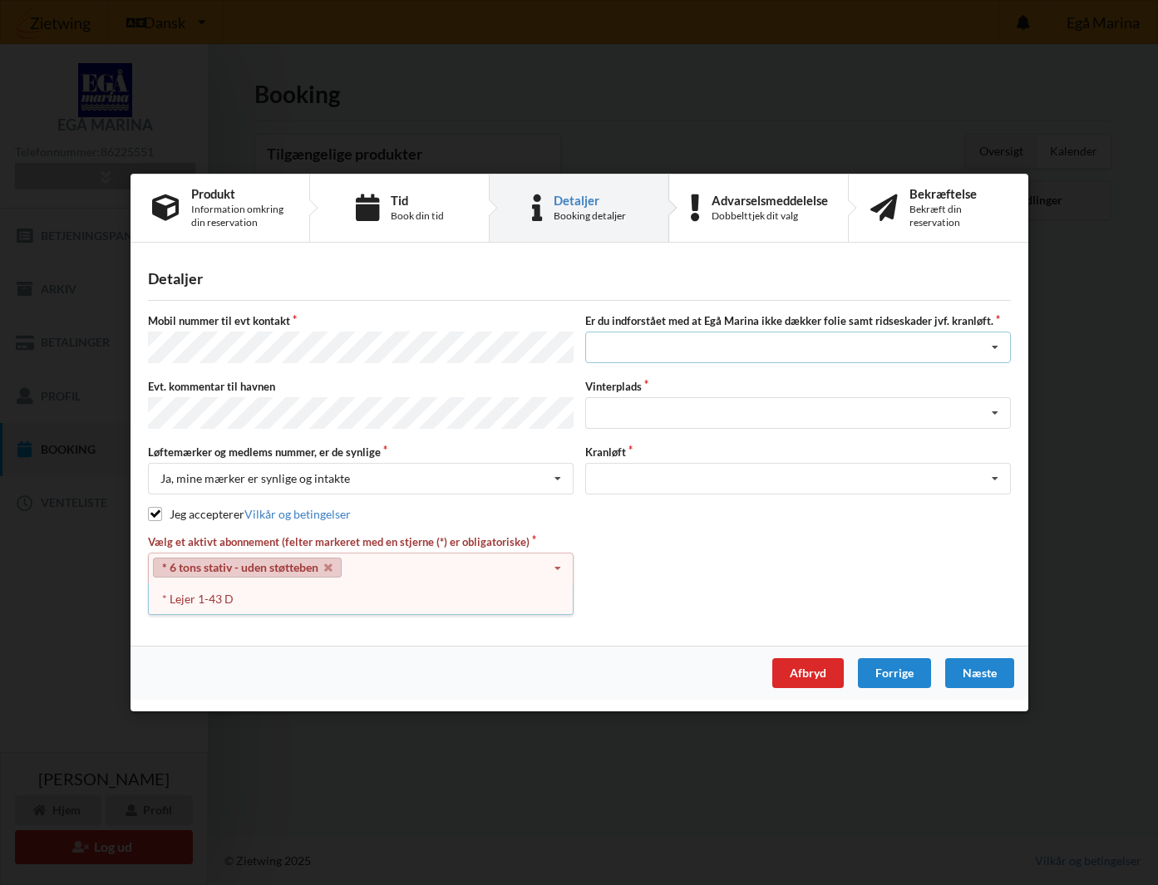
click at [994, 350] on icon at bounding box center [994, 347] width 25 height 31
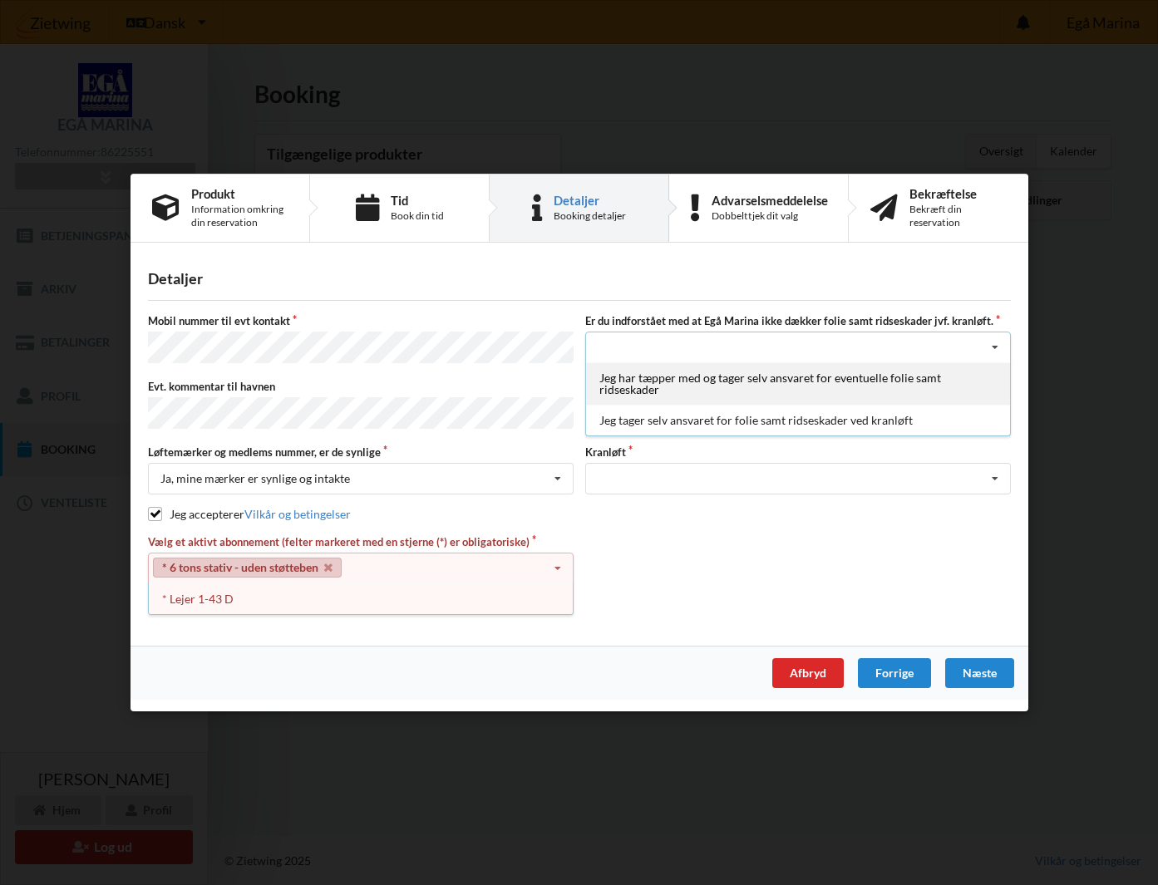
click at [815, 383] on div "Jeg har tæpper med og tager selv ansvaret for eventuelle folie samt ridseskader" at bounding box center [798, 383] width 424 height 42
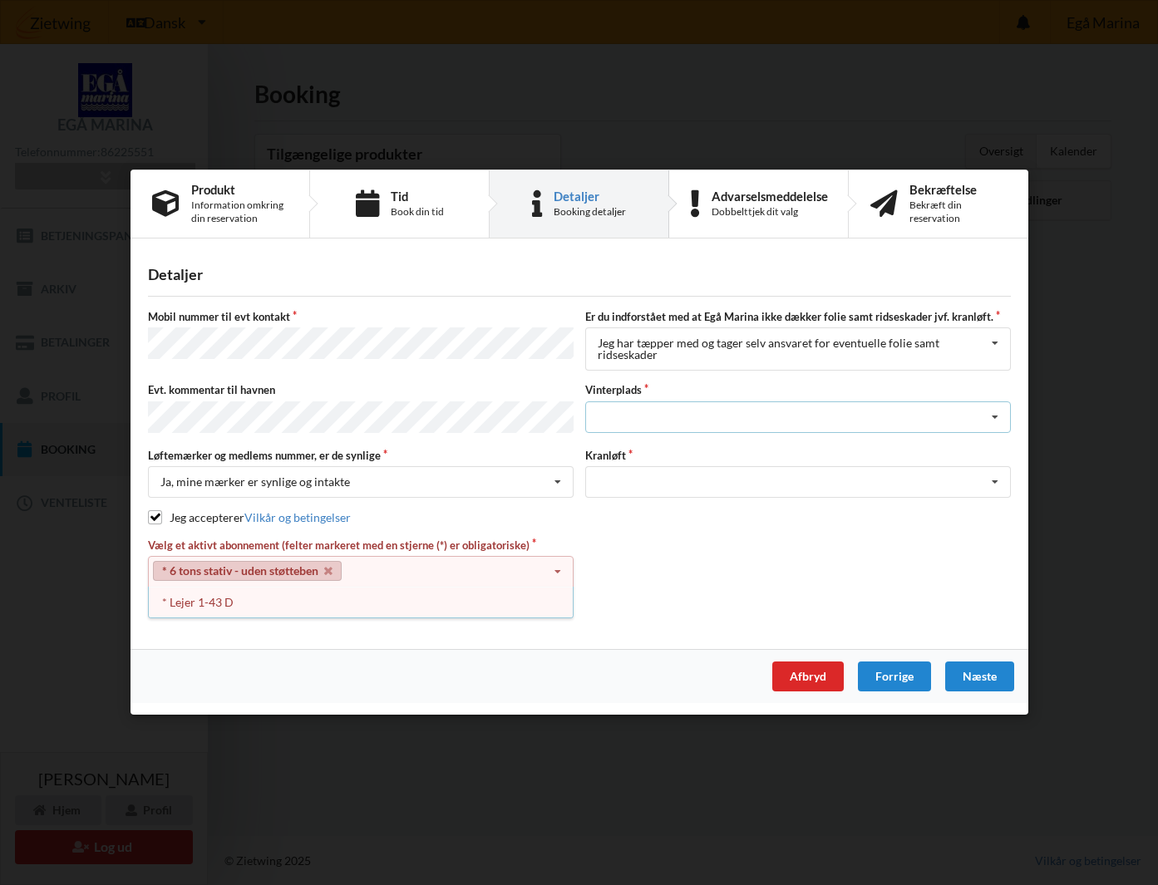
click at [997, 419] on icon at bounding box center [994, 417] width 25 height 31
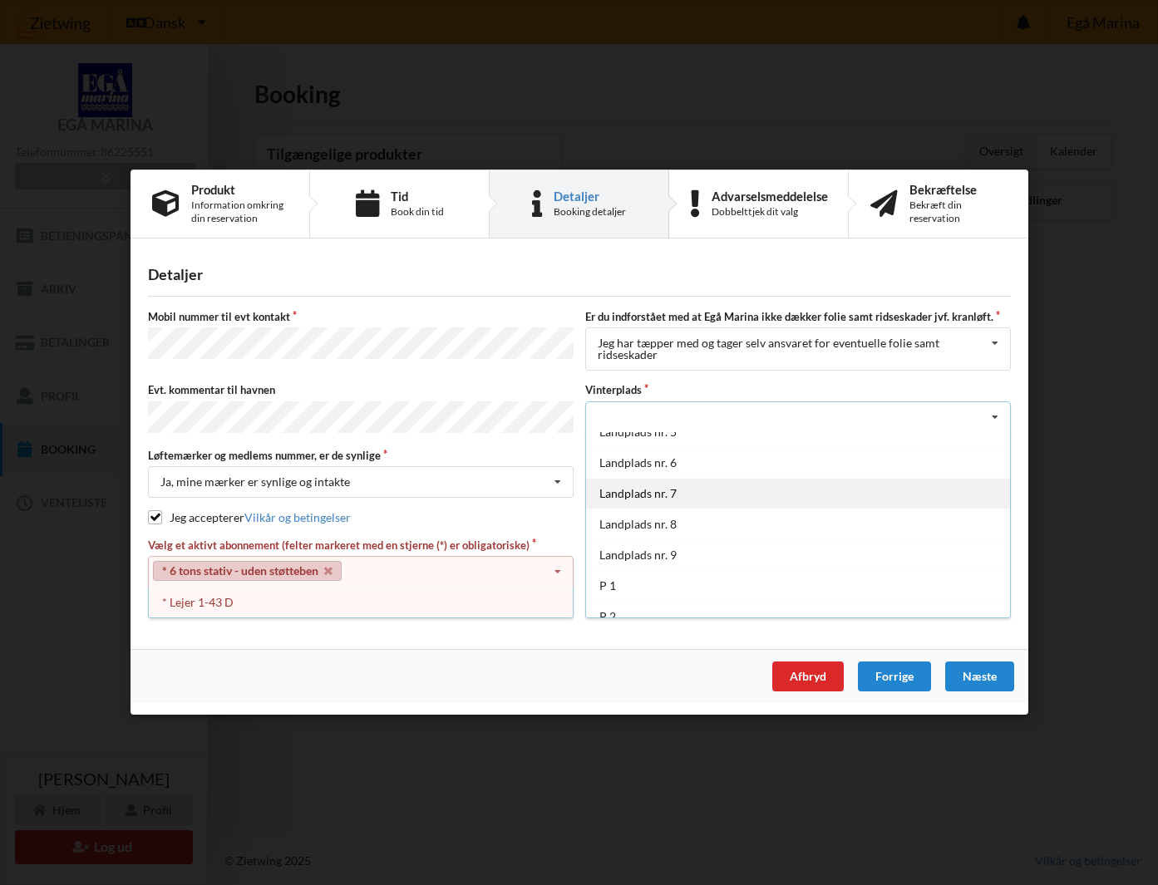
click at [649, 496] on div "Landplads nr. 7" at bounding box center [798, 493] width 424 height 31
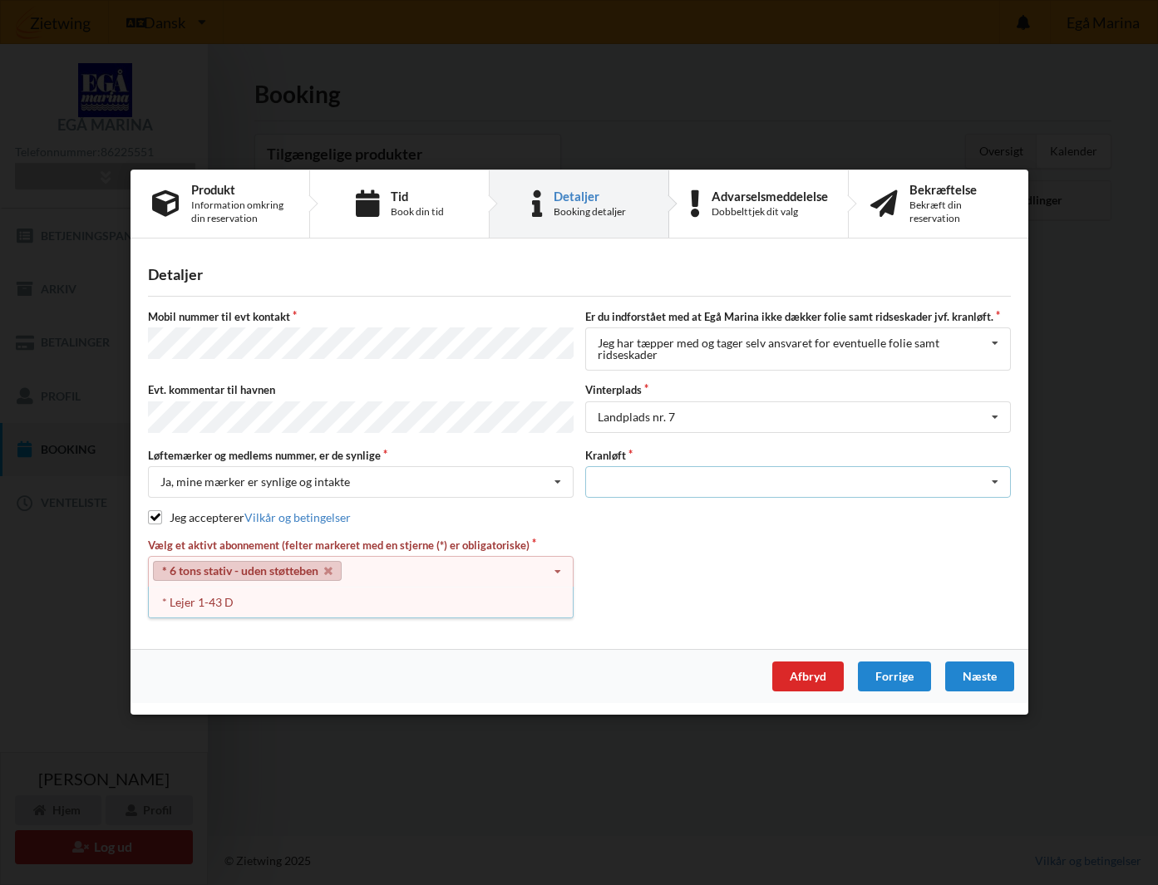
click at [995, 479] on icon at bounding box center [994, 483] width 25 height 31
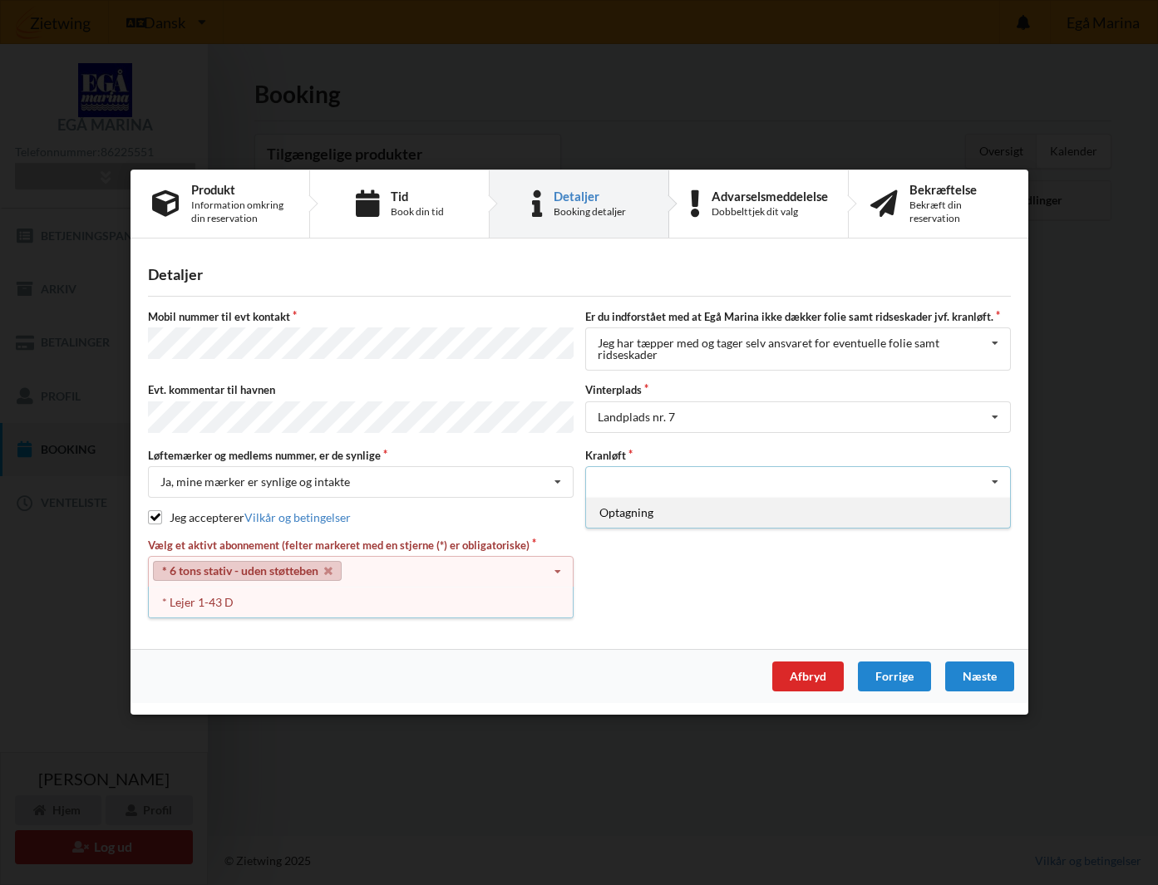
click at [636, 511] on div "Optagning" at bounding box center [798, 513] width 424 height 31
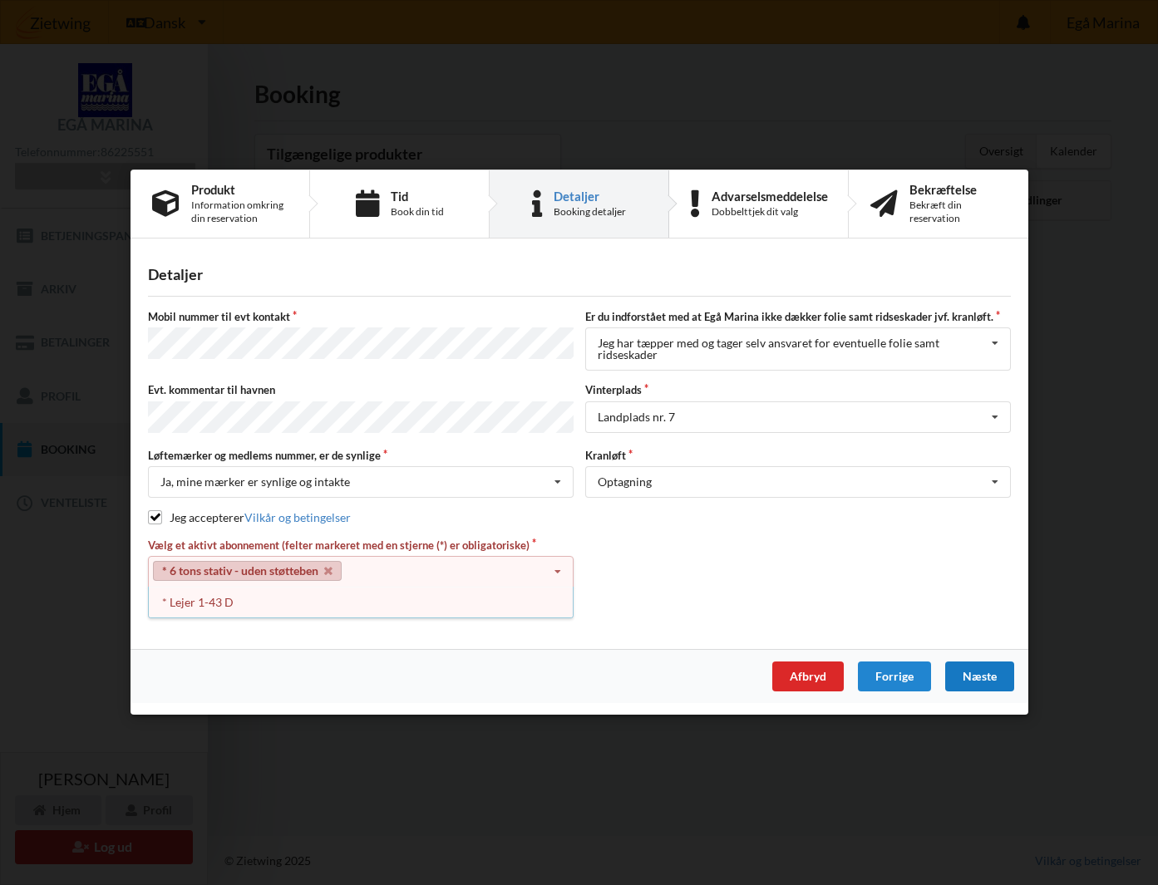
click at [982, 677] on div "Næste" at bounding box center [978, 677] width 69 height 30
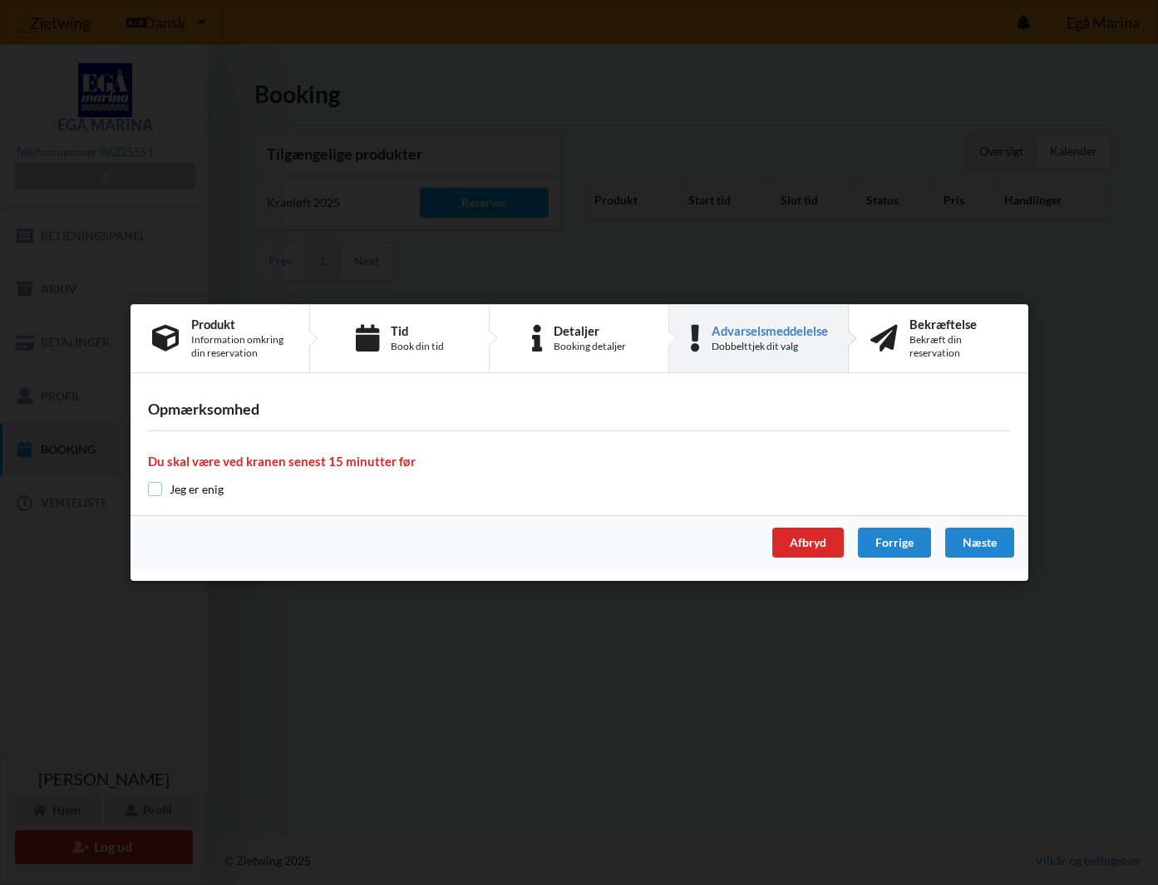
click at [151, 487] on input "checkbox" at bounding box center [155, 489] width 14 height 14
checkbox input "true"
click at [977, 544] on div "Næste" at bounding box center [978, 543] width 69 height 30
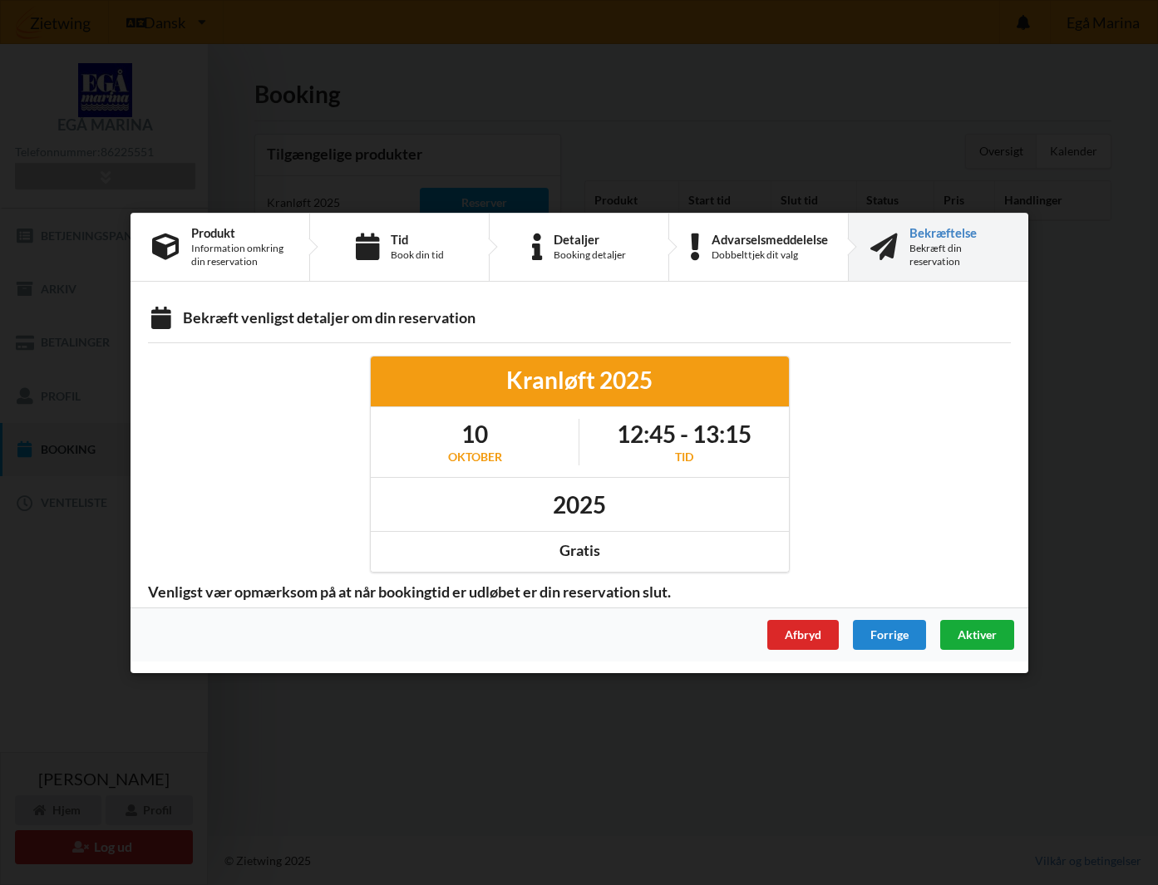
click at [973, 633] on span "Aktiver" at bounding box center [976, 634] width 39 height 14
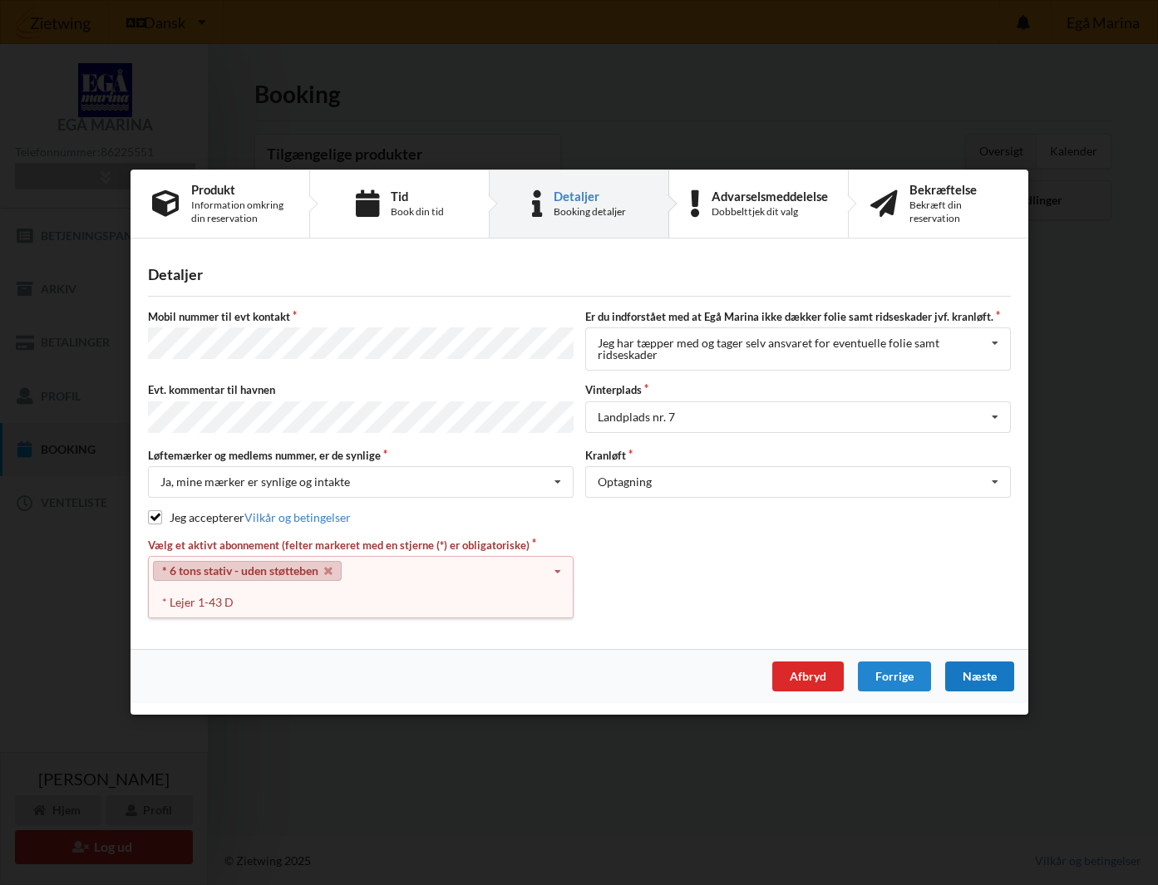
click at [559, 569] on icon at bounding box center [557, 573] width 25 height 31
click at [216, 601] on div "* Lejer 1-43 D" at bounding box center [361, 603] width 424 height 31
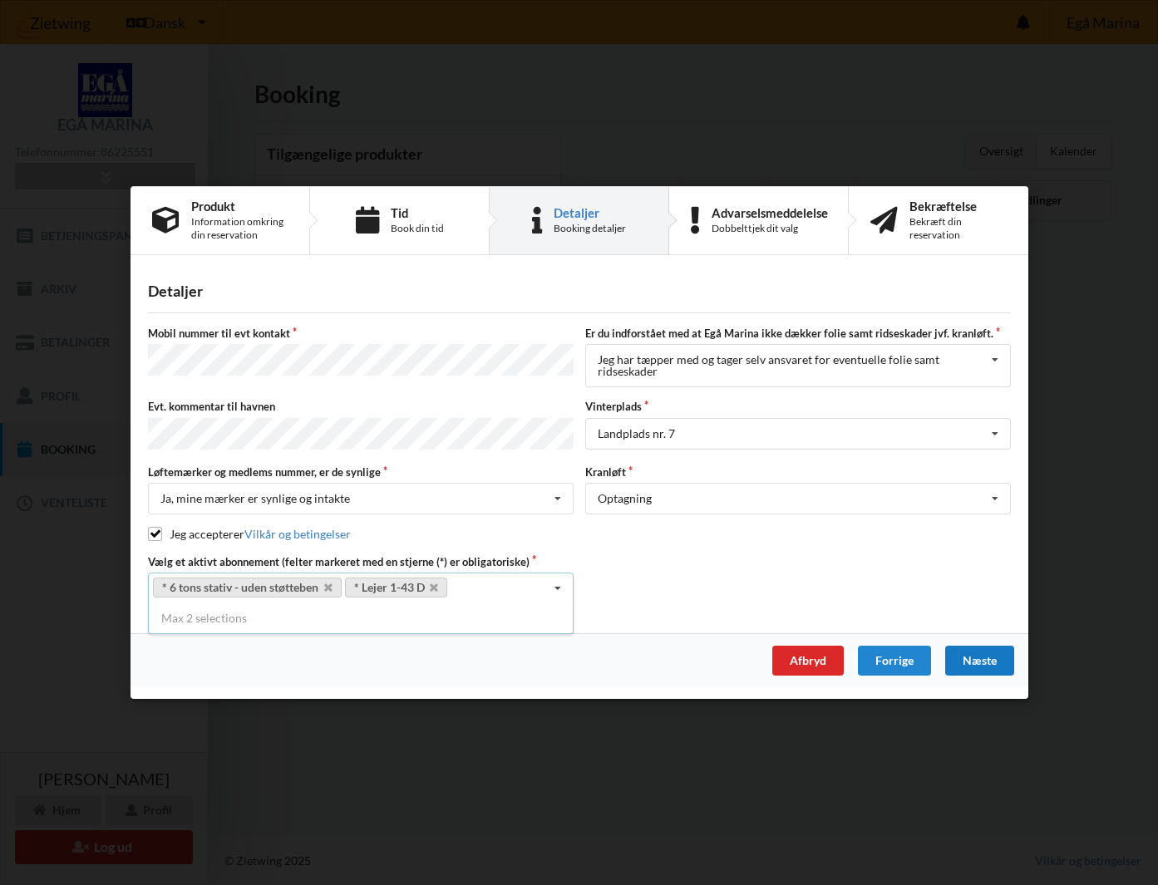
click at [988, 657] on div "Næste" at bounding box center [978, 661] width 69 height 30
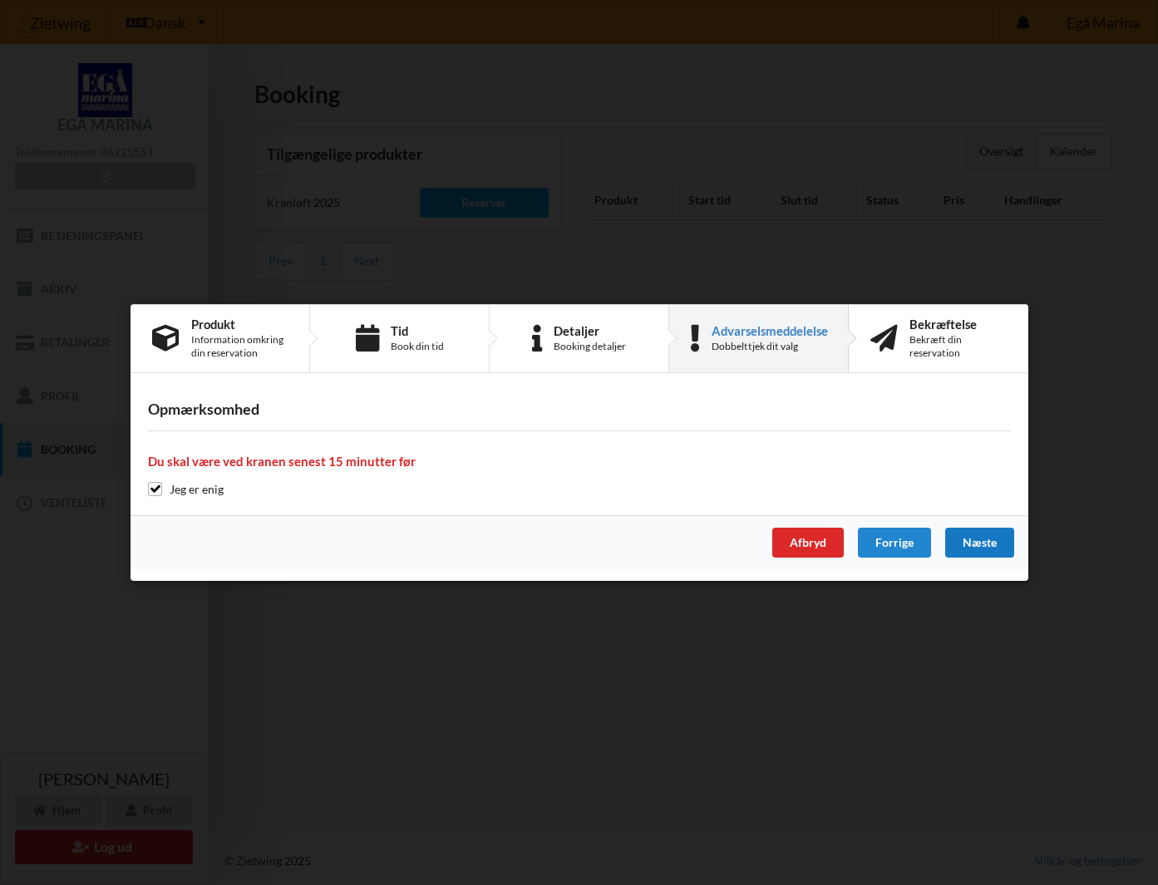
click at [982, 544] on div "Næste" at bounding box center [978, 543] width 69 height 30
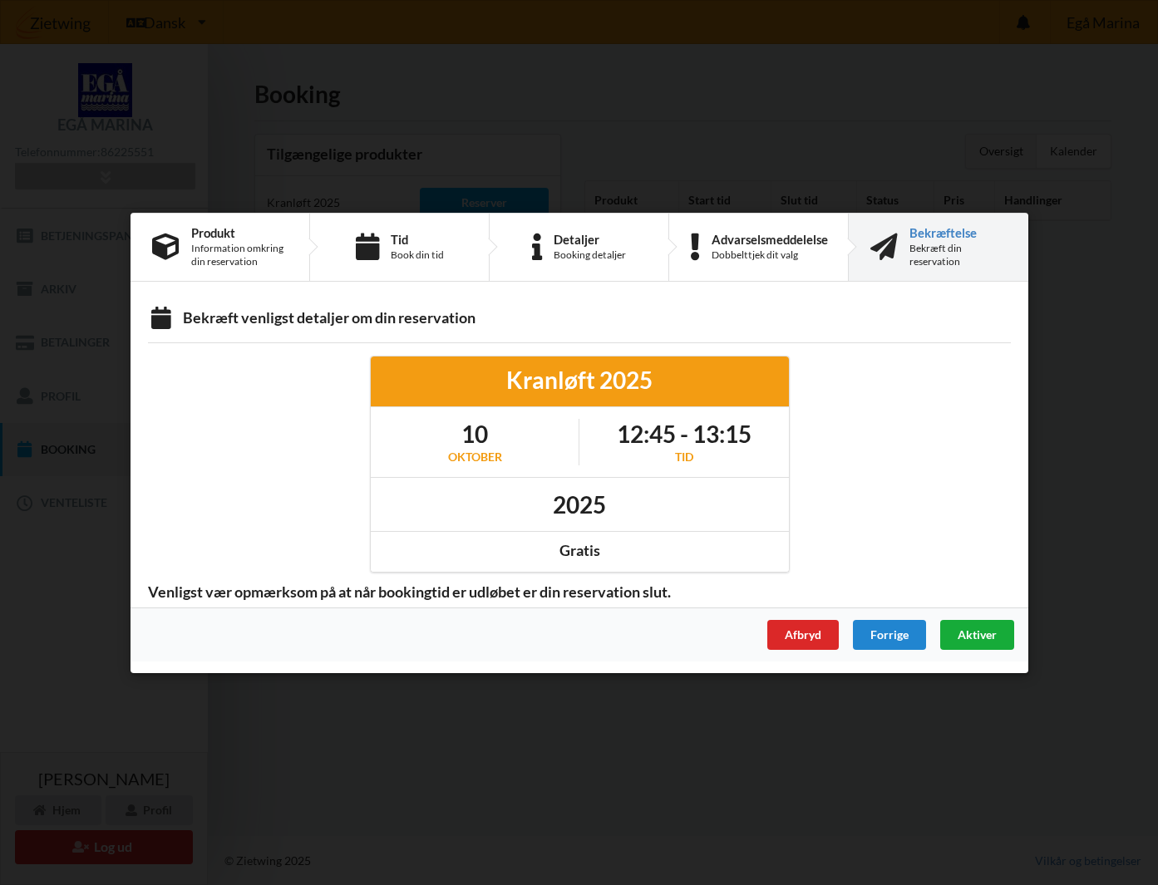
click at [982, 633] on span "Aktiver" at bounding box center [976, 634] width 39 height 14
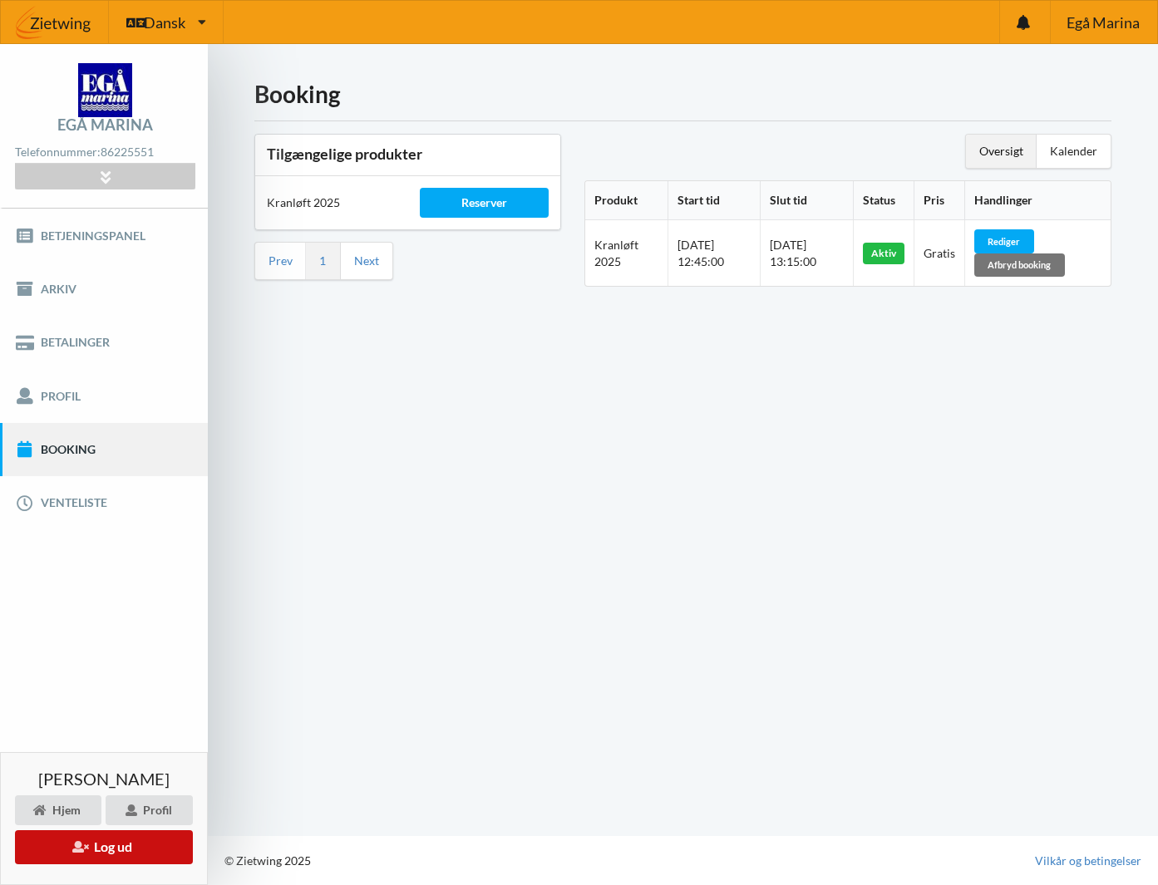
click at [111, 849] on button "Log ud" at bounding box center [104, 847] width 178 height 34
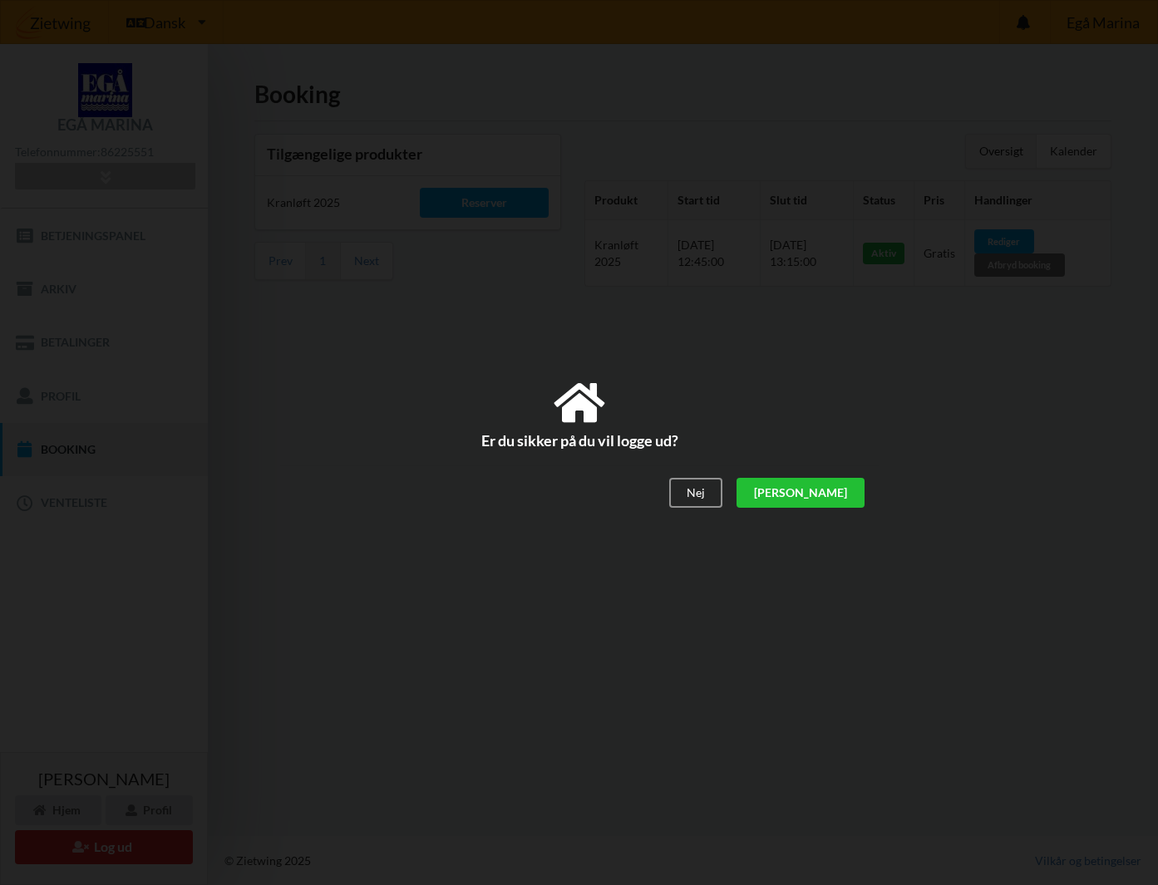
click at [833, 489] on div "[PERSON_NAME]" at bounding box center [800, 493] width 128 height 30
